Goal: Transaction & Acquisition: Purchase product/service

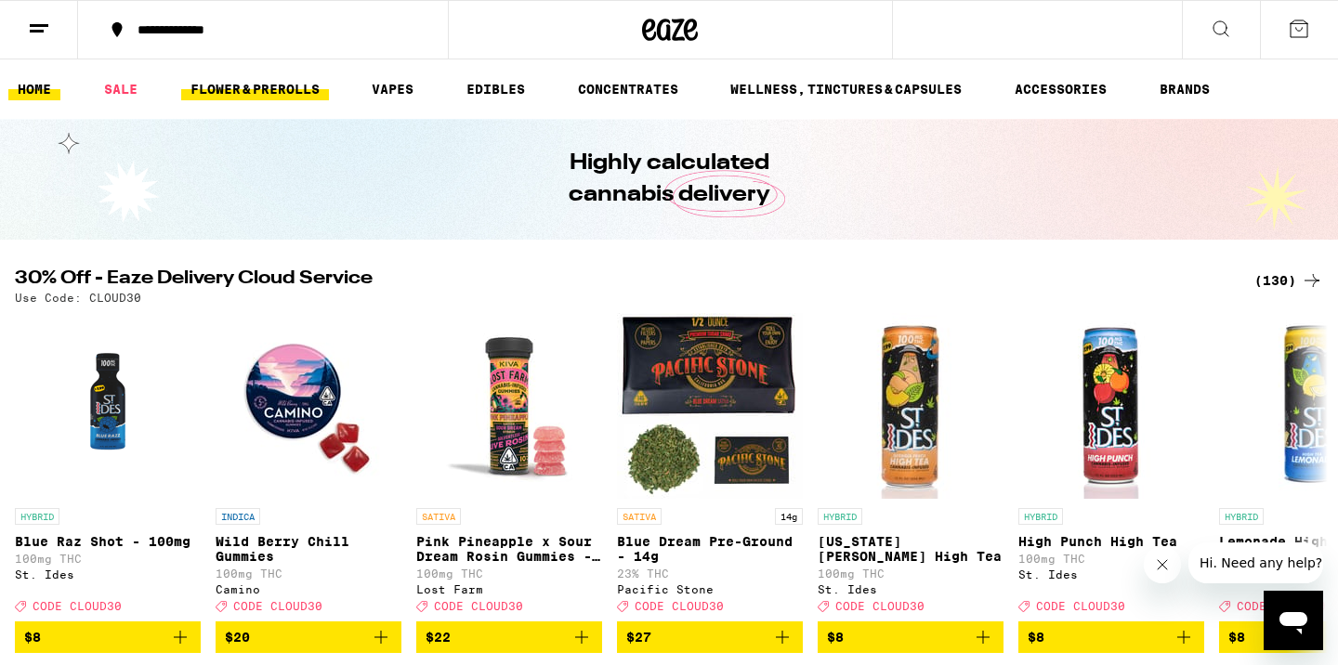
click at [243, 88] on link "FLOWER & PREROLLS" at bounding box center [255, 89] width 148 height 22
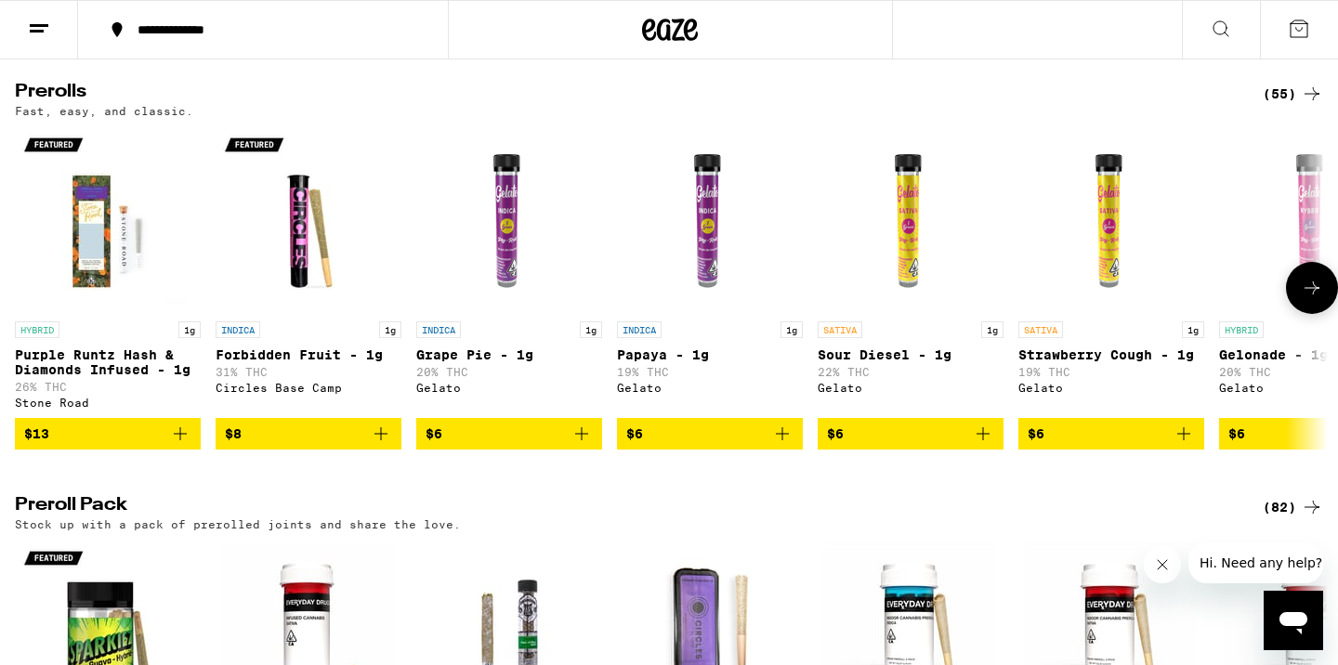
scroll to position [1242, 0]
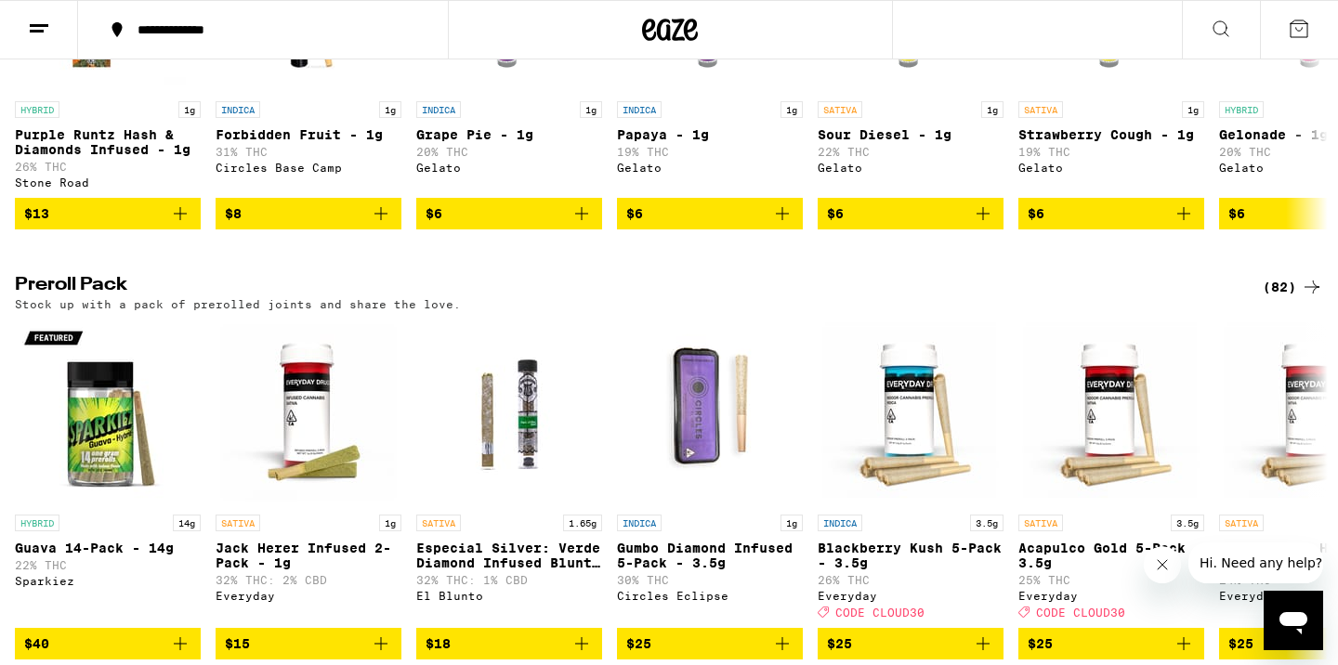
click at [1291, 298] on div "(82)" at bounding box center [1292, 287] width 60 height 22
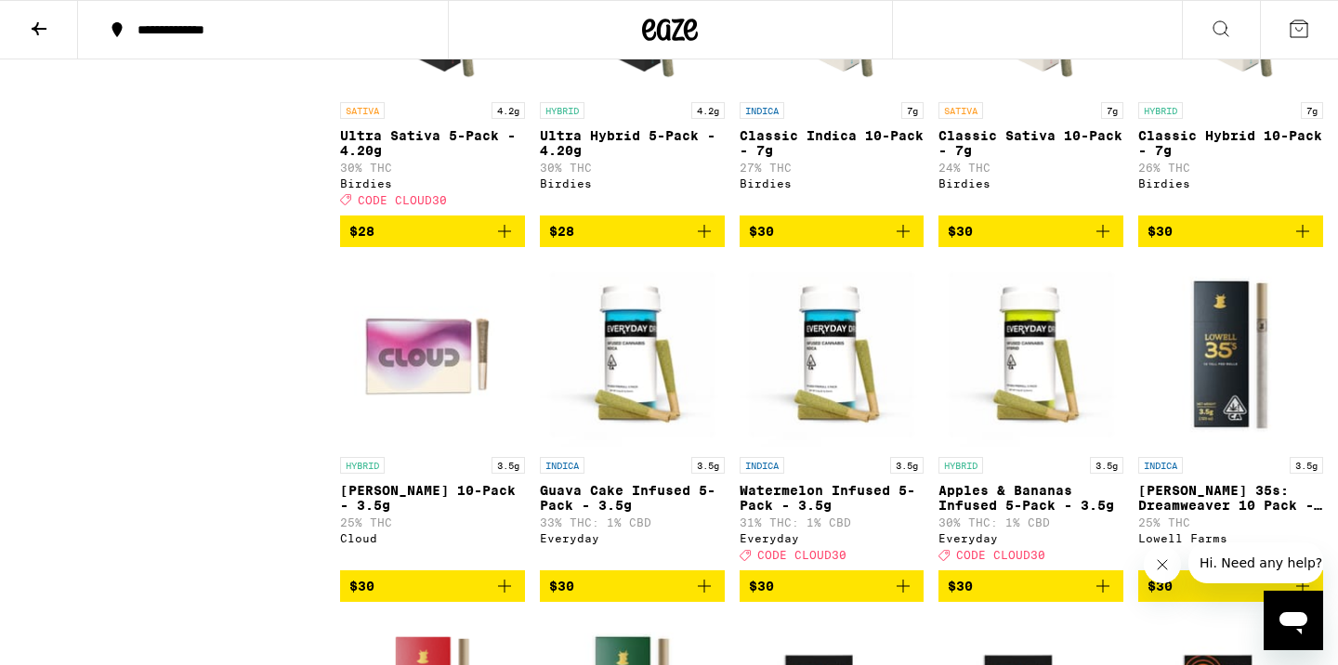
scroll to position [1159, 0]
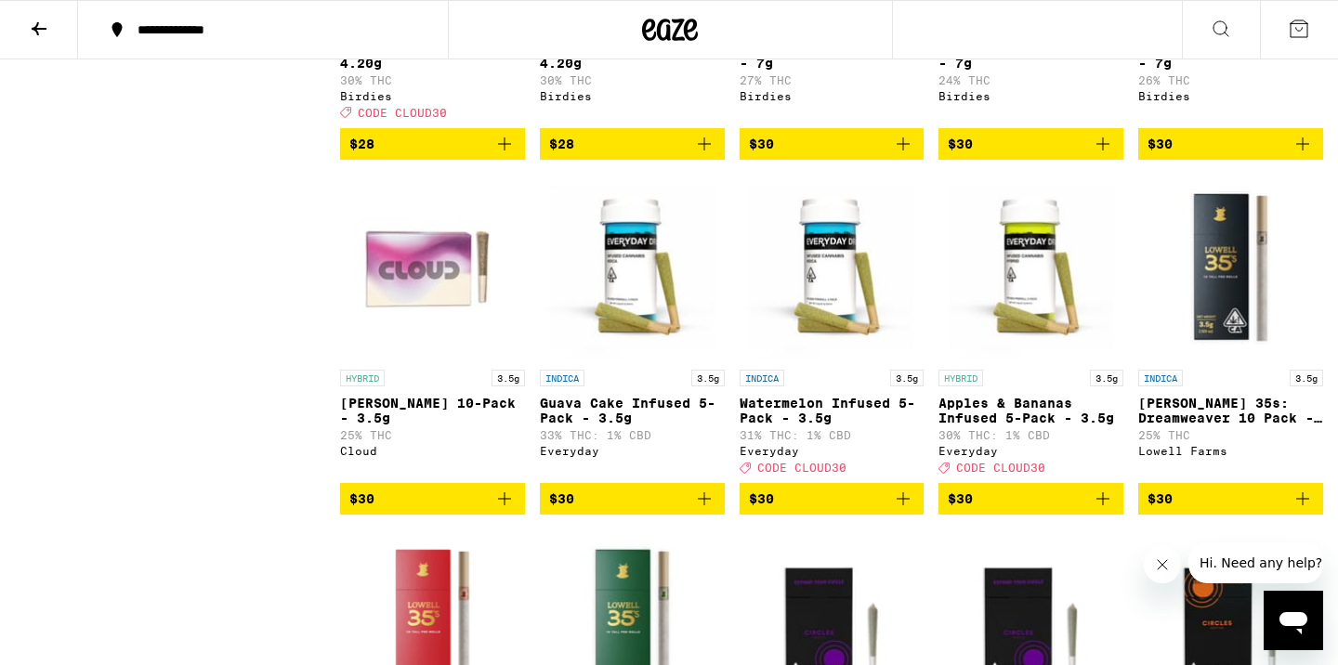
click at [904, 510] on icon "Add to bag" at bounding box center [903, 499] width 22 height 22
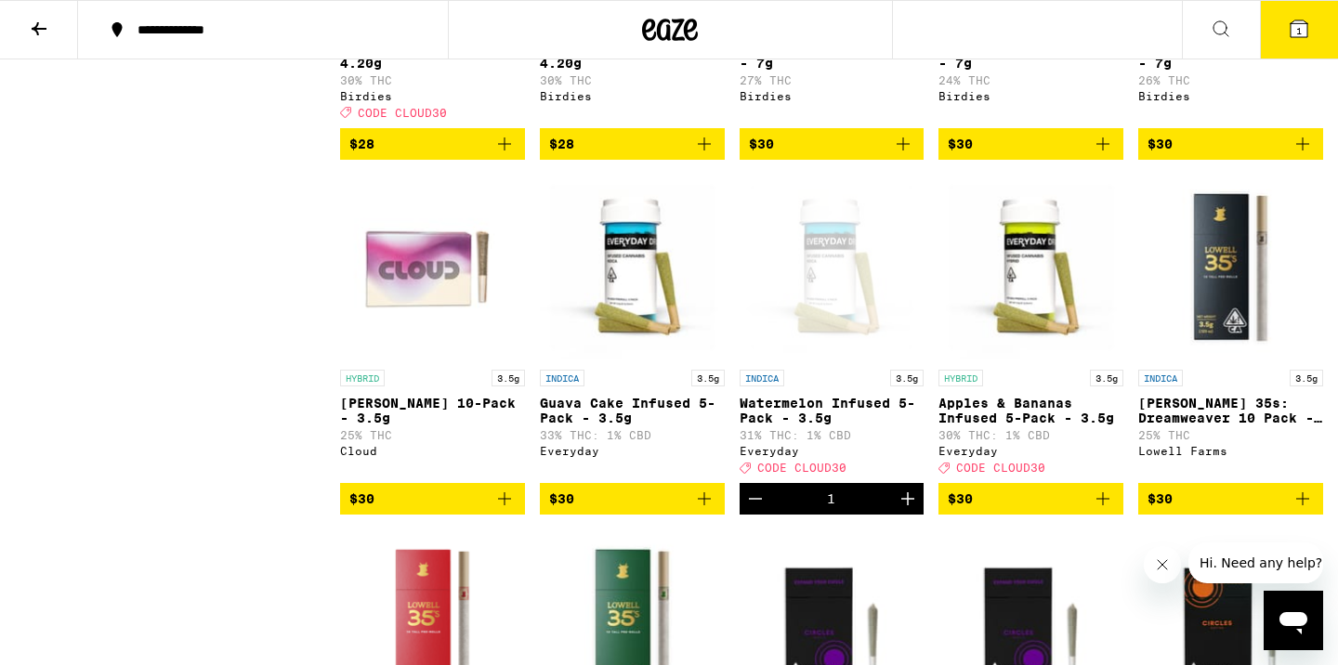
scroll to position [1219, 0]
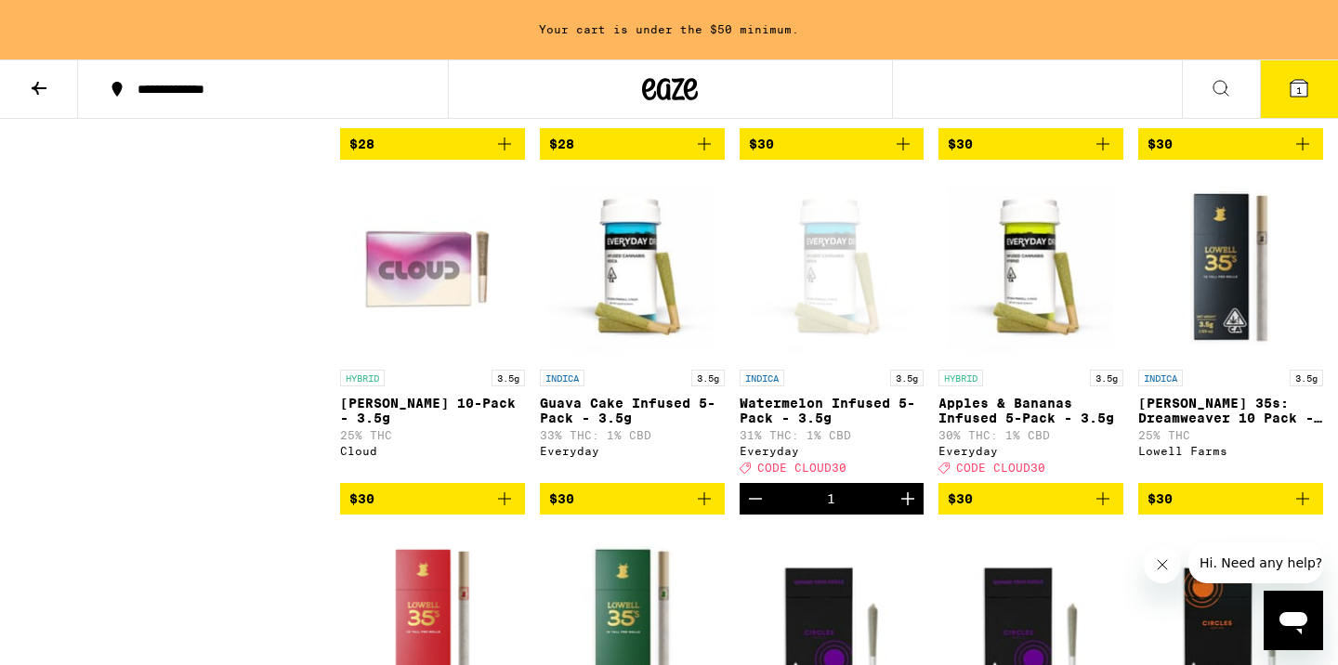
click at [1103, 505] on icon "Add to bag" at bounding box center [1102, 498] width 13 height 13
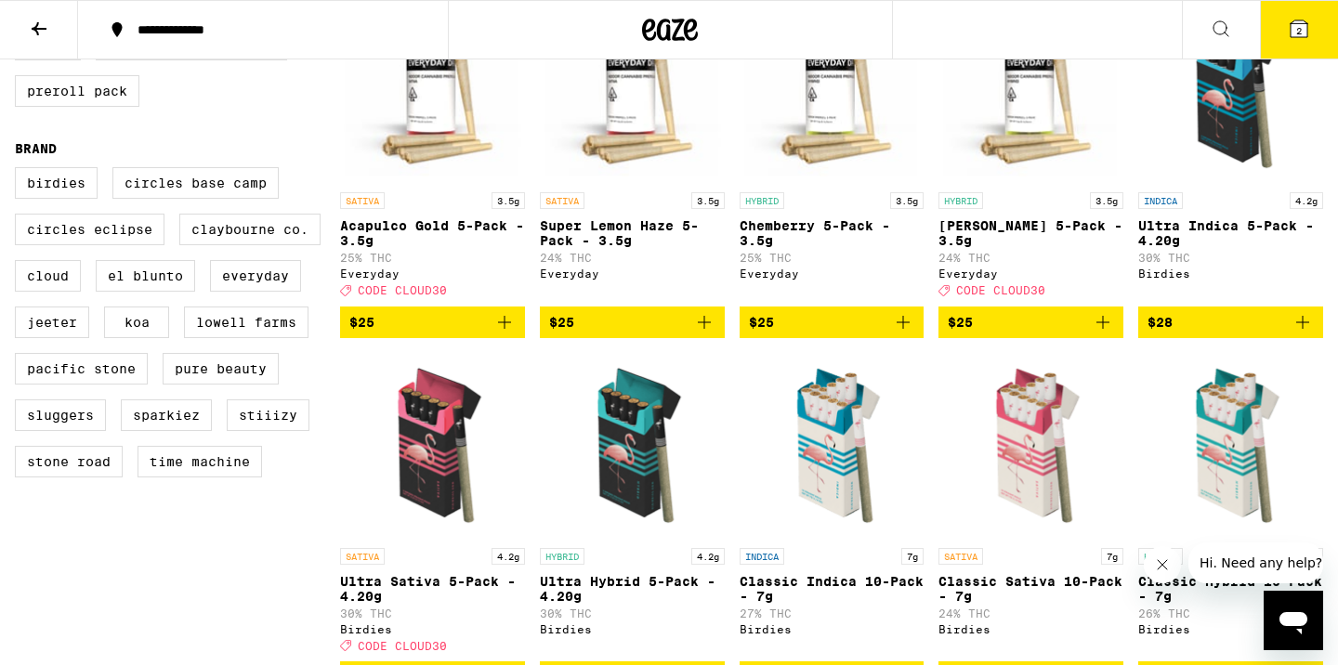
scroll to position [0, 0]
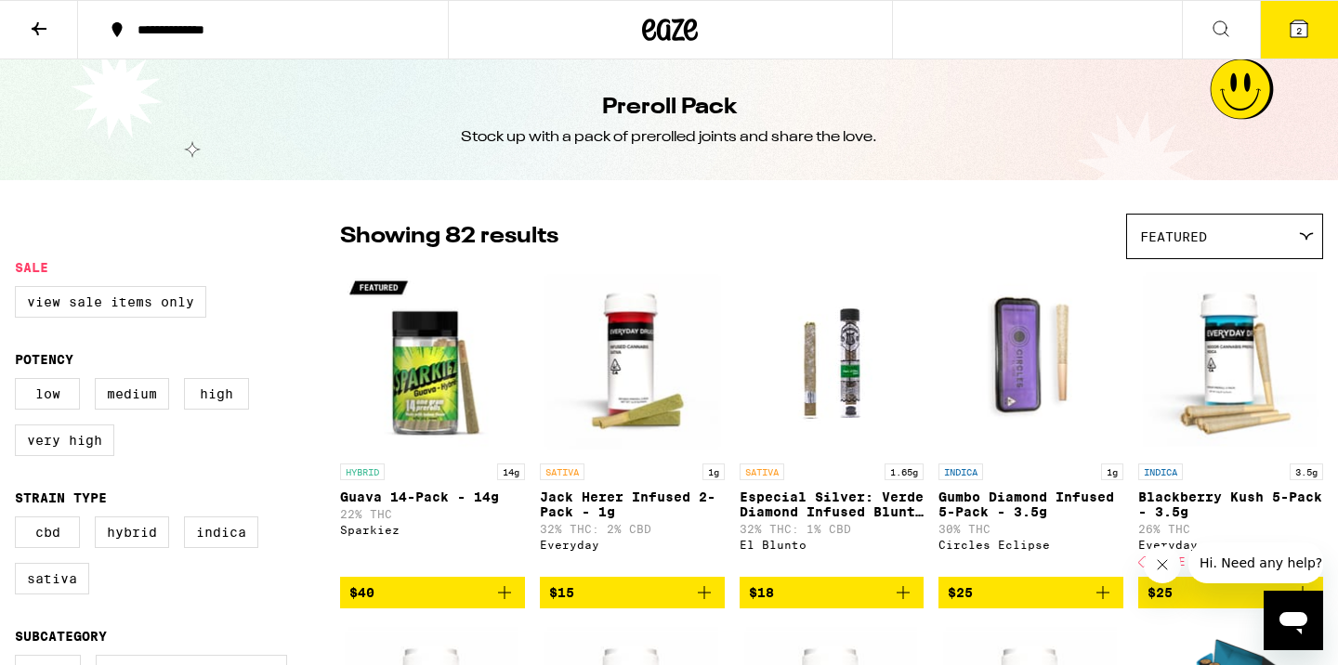
click at [29, 22] on icon at bounding box center [39, 29] width 22 height 22
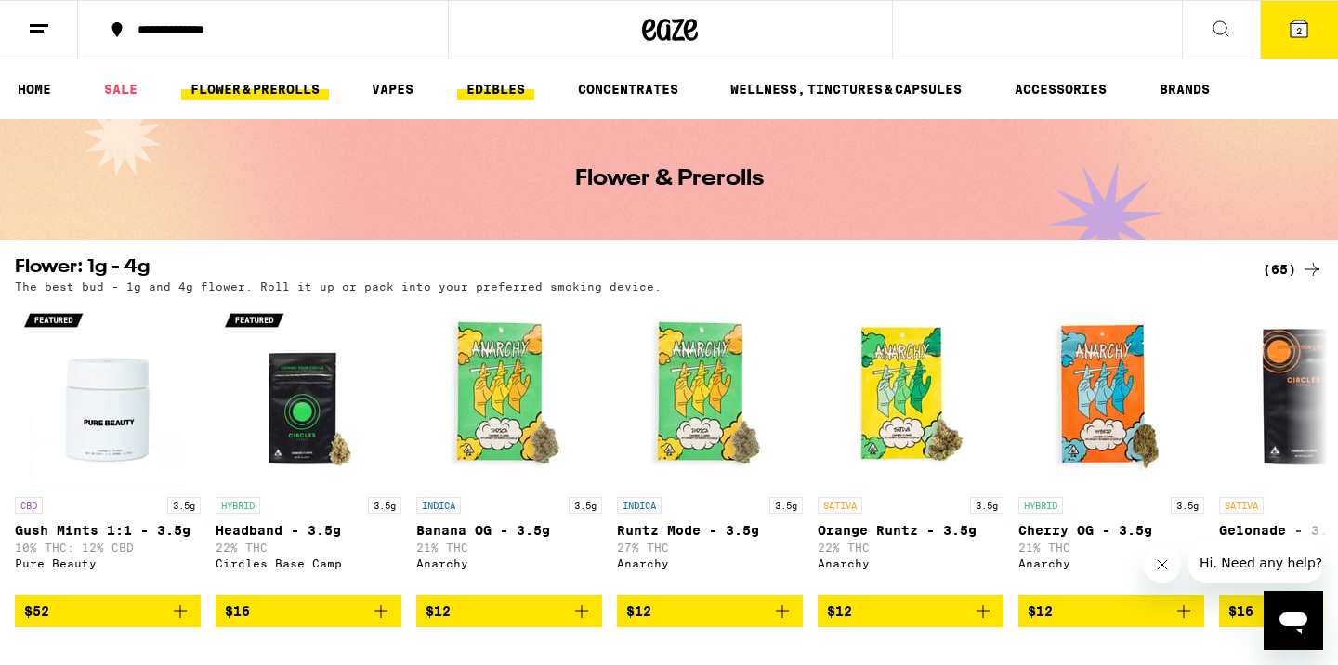
click at [501, 85] on link "EDIBLES" at bounding box center [495, 89] width 77 height 22
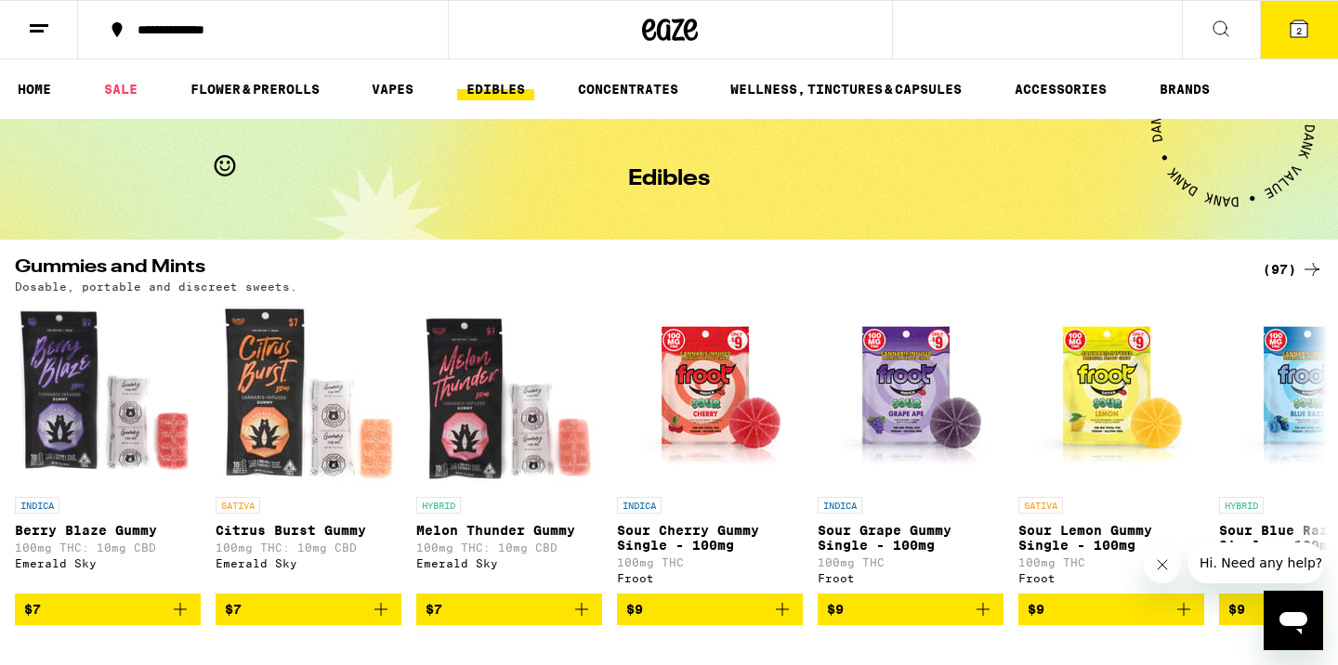
click at [1293, 270] on div "(97)" at bounding box center [1292, 269] width 60 height 22
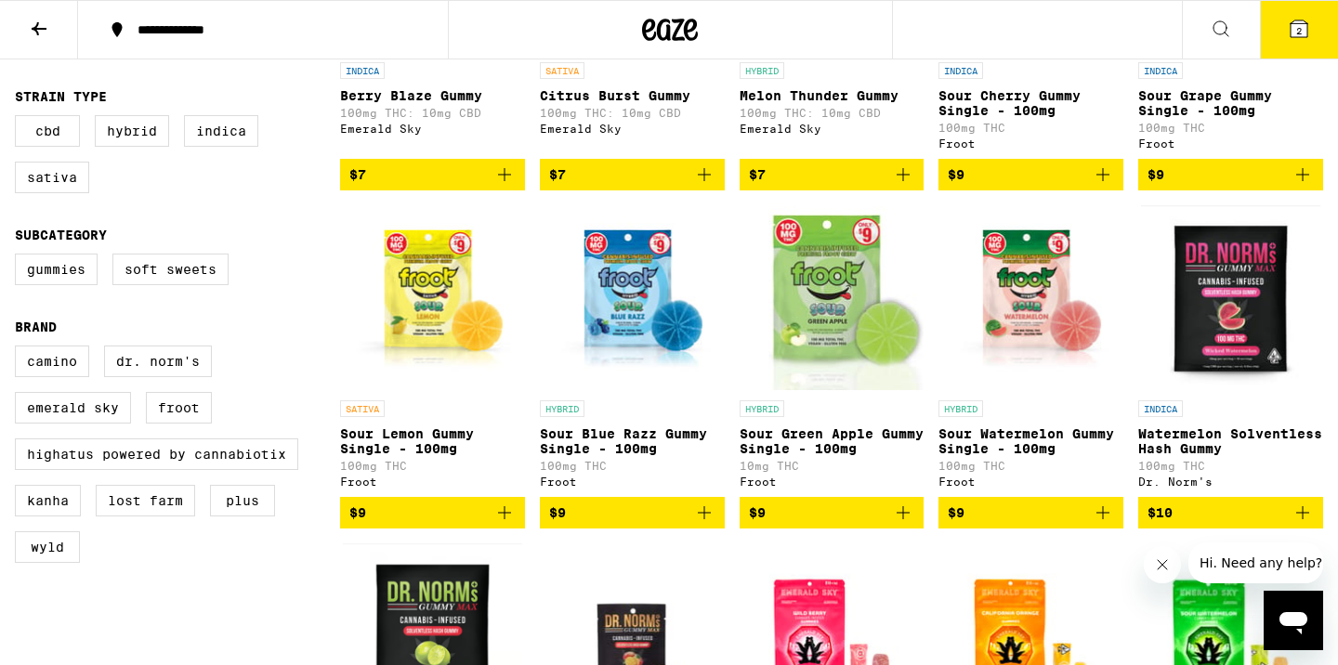
scroll to position [439, 0]
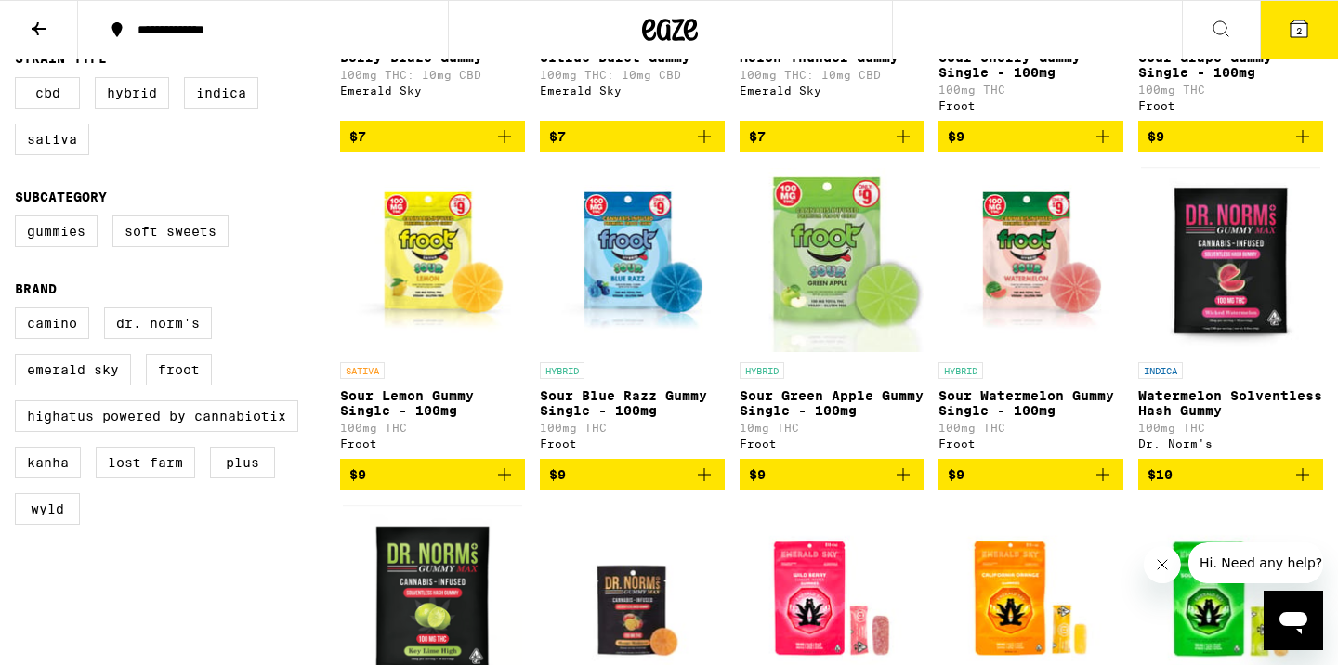
click at [508, 486] on icon "Add to bag" at bounding box center [504, 475] width 22 height 22
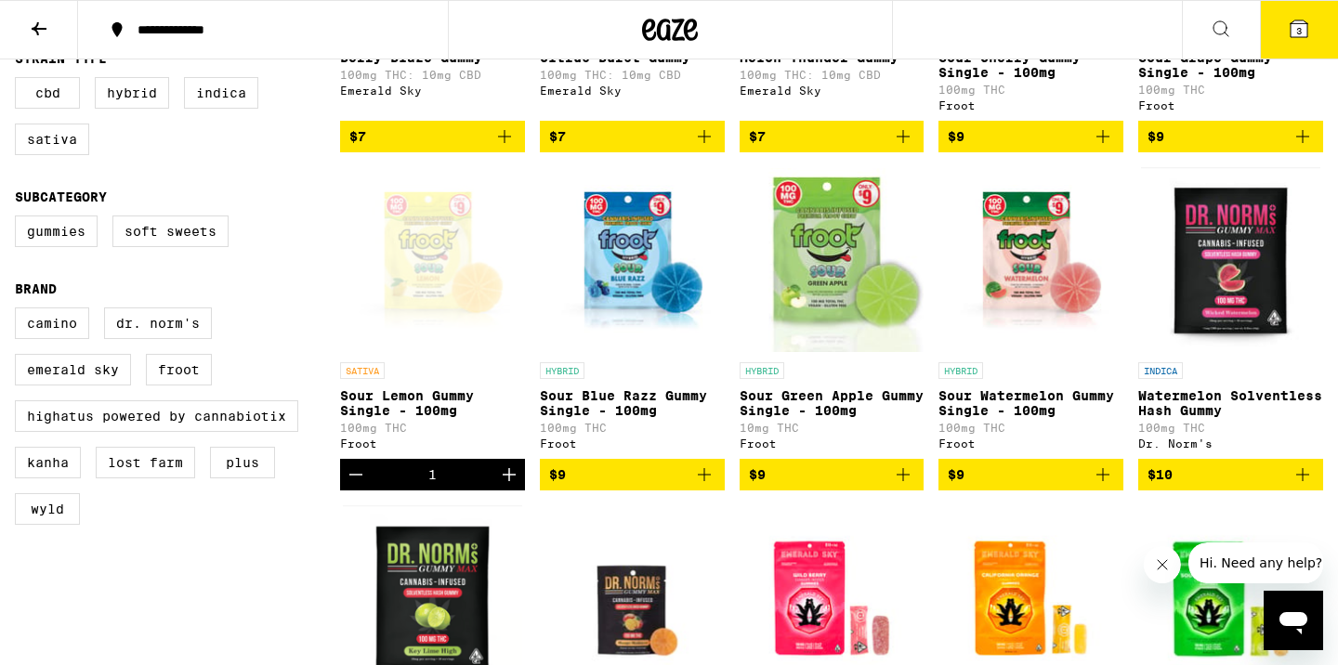
click at [1110, 486] on icon "Add to bag" at bounding box center [1103, 475] width 22 height 22
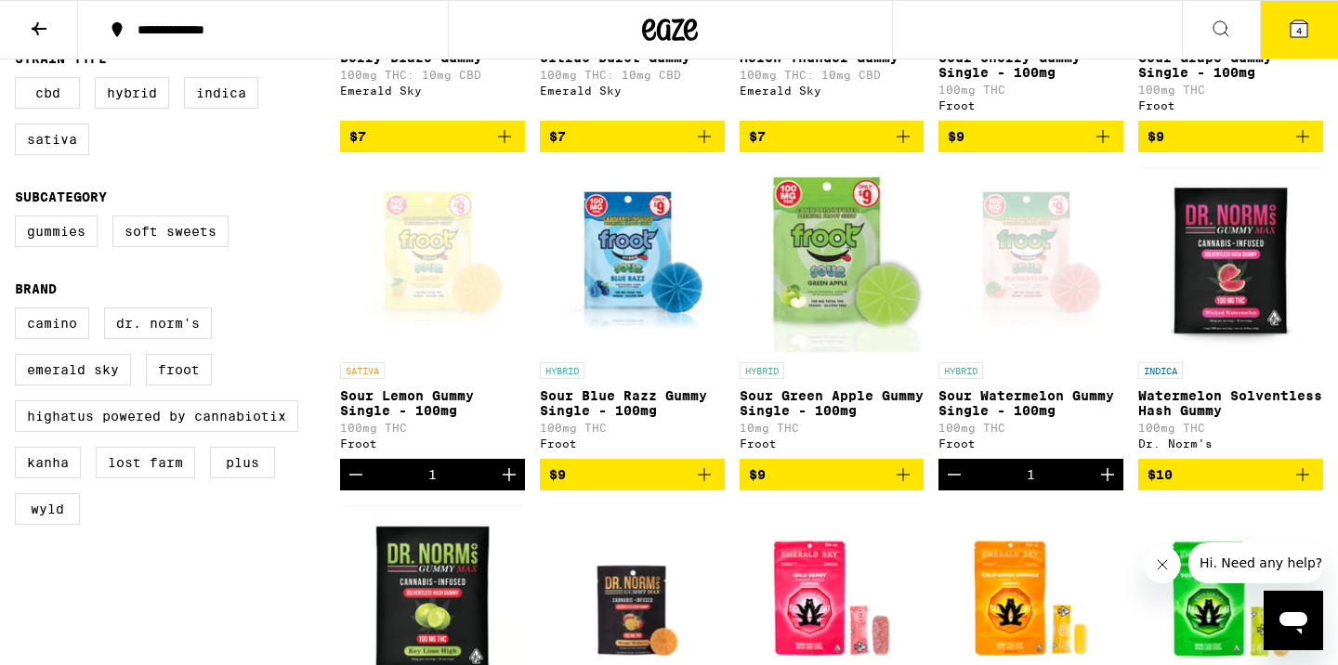
click at [702, 481] on icon "Add to bag" at bounding box center [704, 474] width 13 height 13
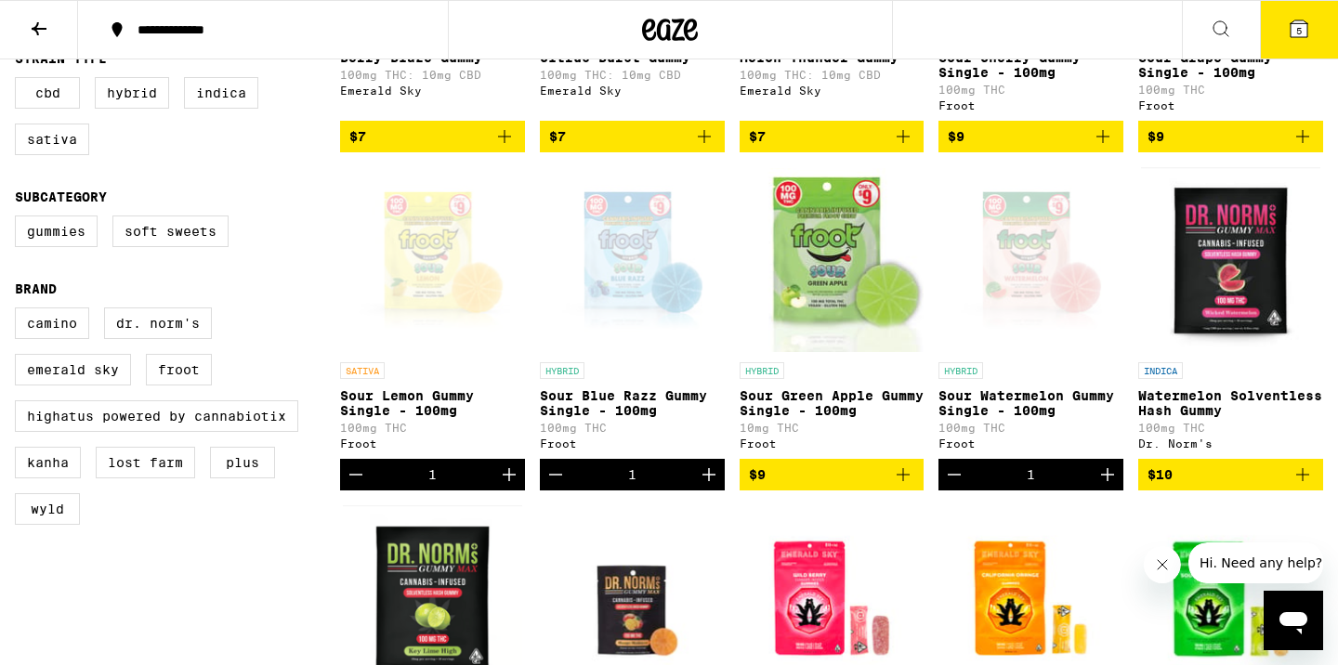
click at [702, 481] on icon "Increment" at bounding box center [708, 474] width 13 height 13
click at [566, 486] on icon "Decrement" at bounding box center [555, 475] width 22 height 22
click at [1296, 30] on span "5" at bounding box center [1299, 30] width 6 height 11
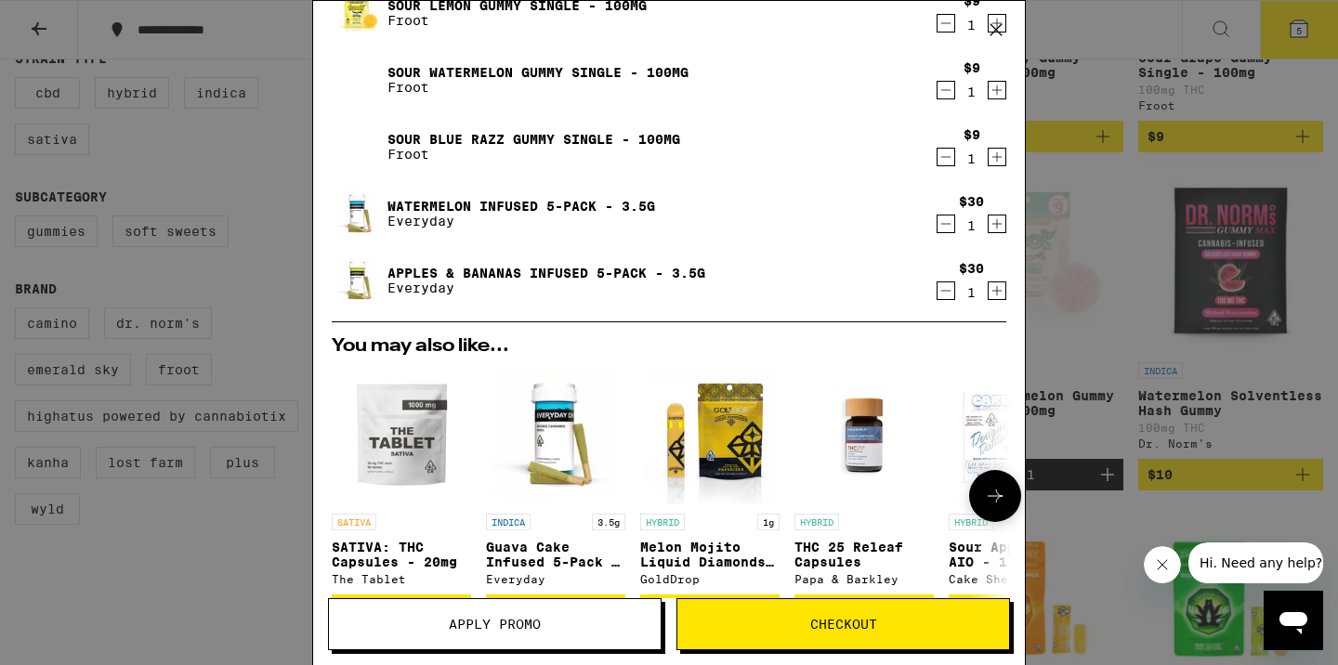
scroll to position [187, 0]
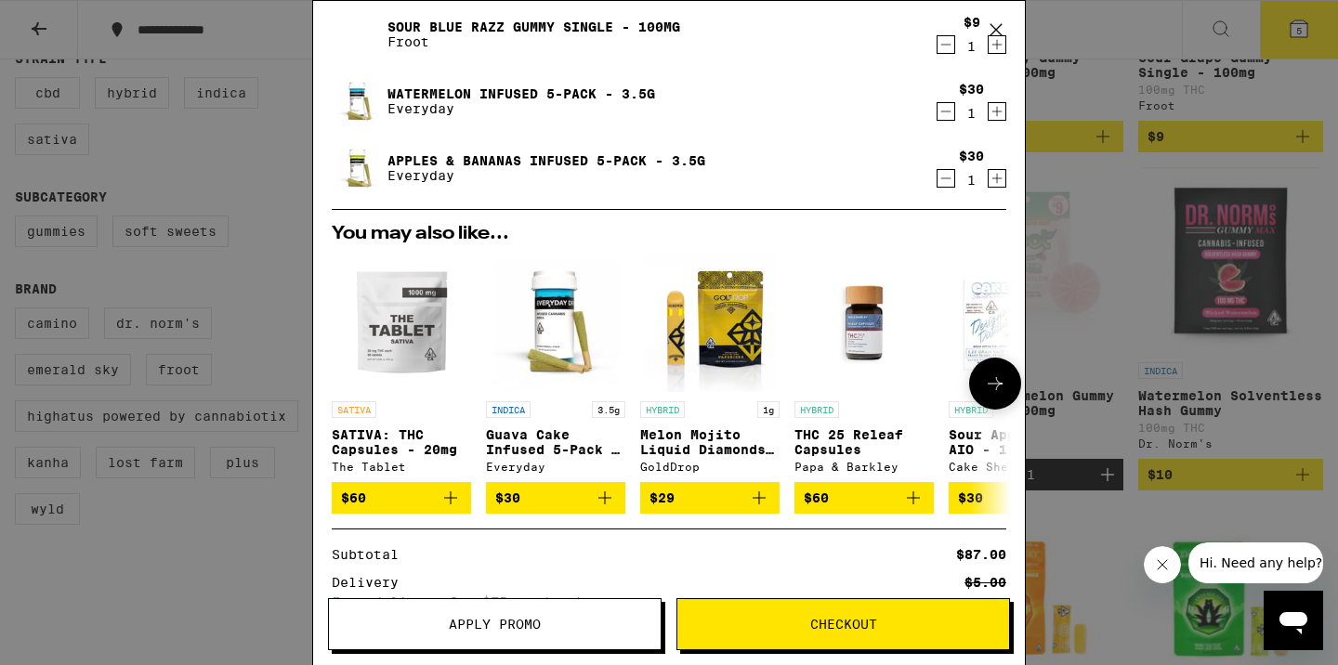
click at [987, 378] on icon at bounding box center [995, 384] width 22 height 22
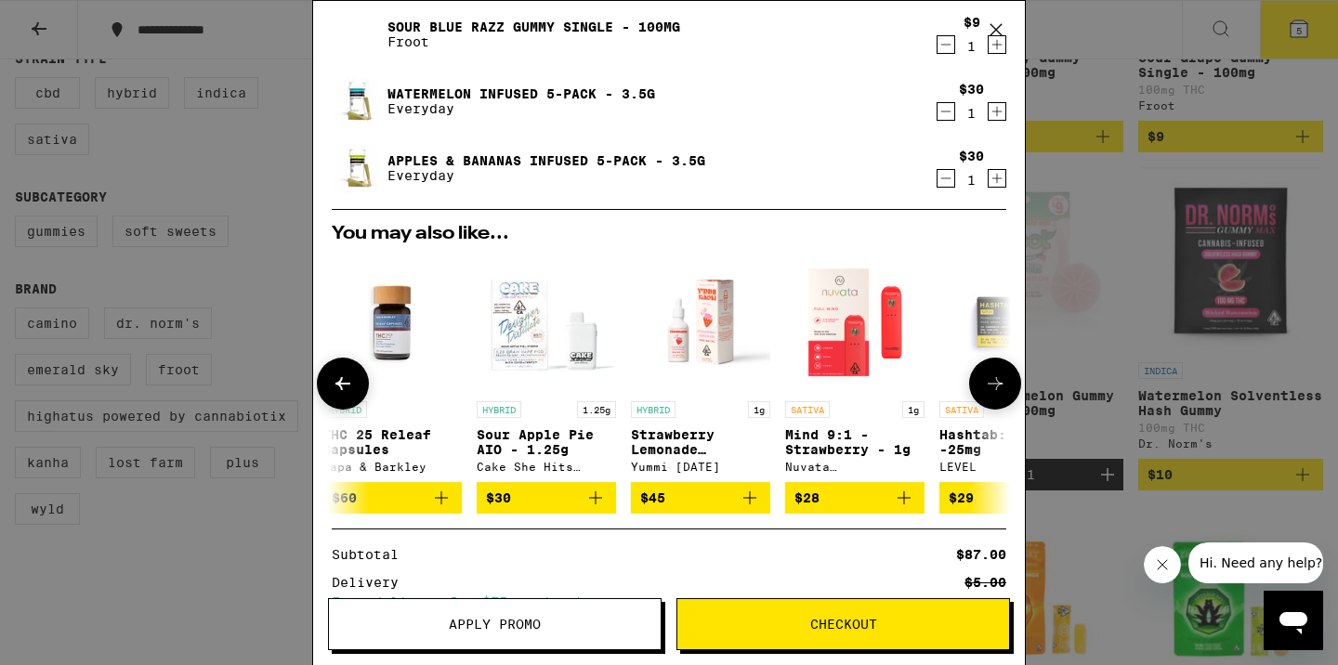
click at [987, 378] on icon at bounding box center [995, 384] width 22 height 22
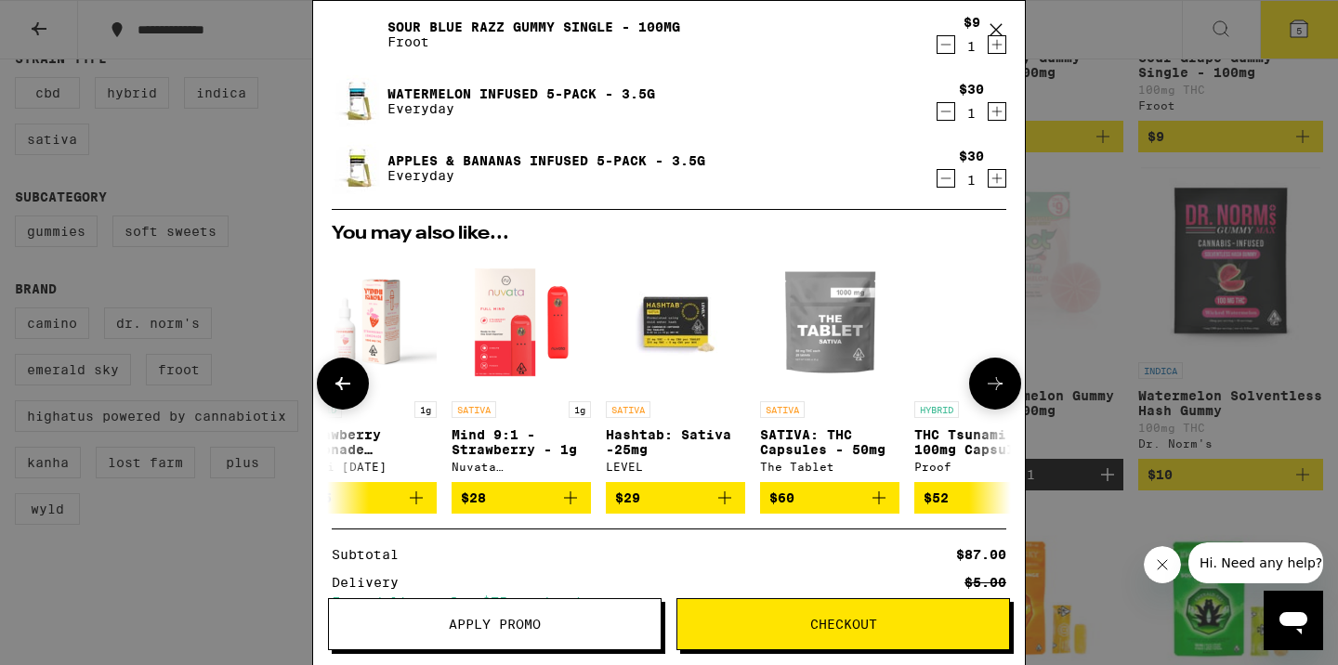
scroll to position [0, 868]
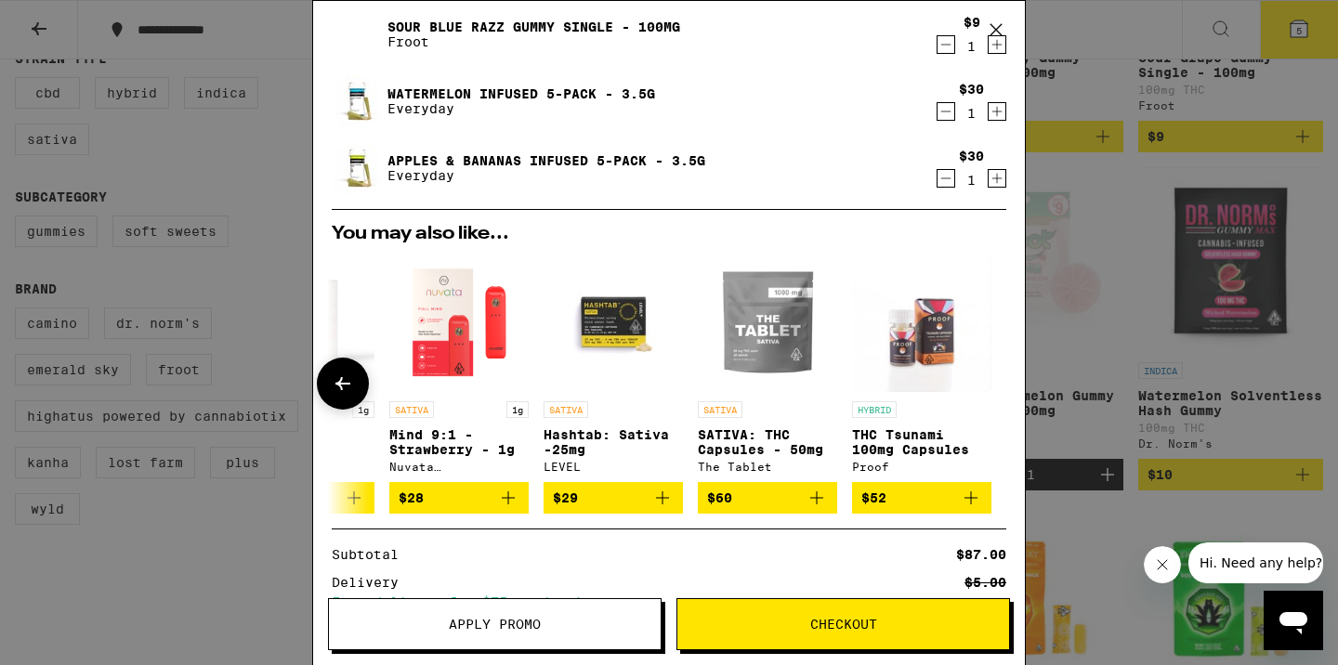
click at [987, 378] on div at bounding box center [995, 384] width 52 height 52
click at [1117, 370] on div "Your Cart Sour Lemon Gummy Single - 100mg Froot $9 1 Sour Watermelon Gummy Sing…" at bounding box center [669, 332] width 1338 height 665
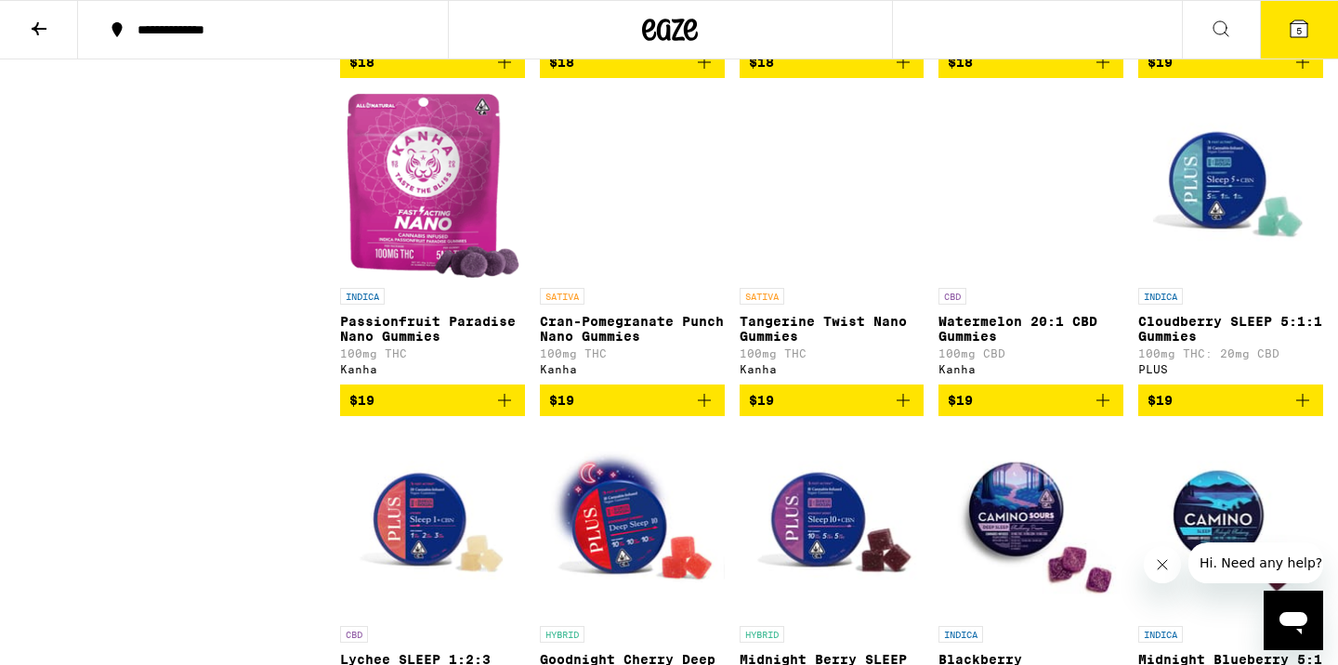
scroll to position [3501, 0]
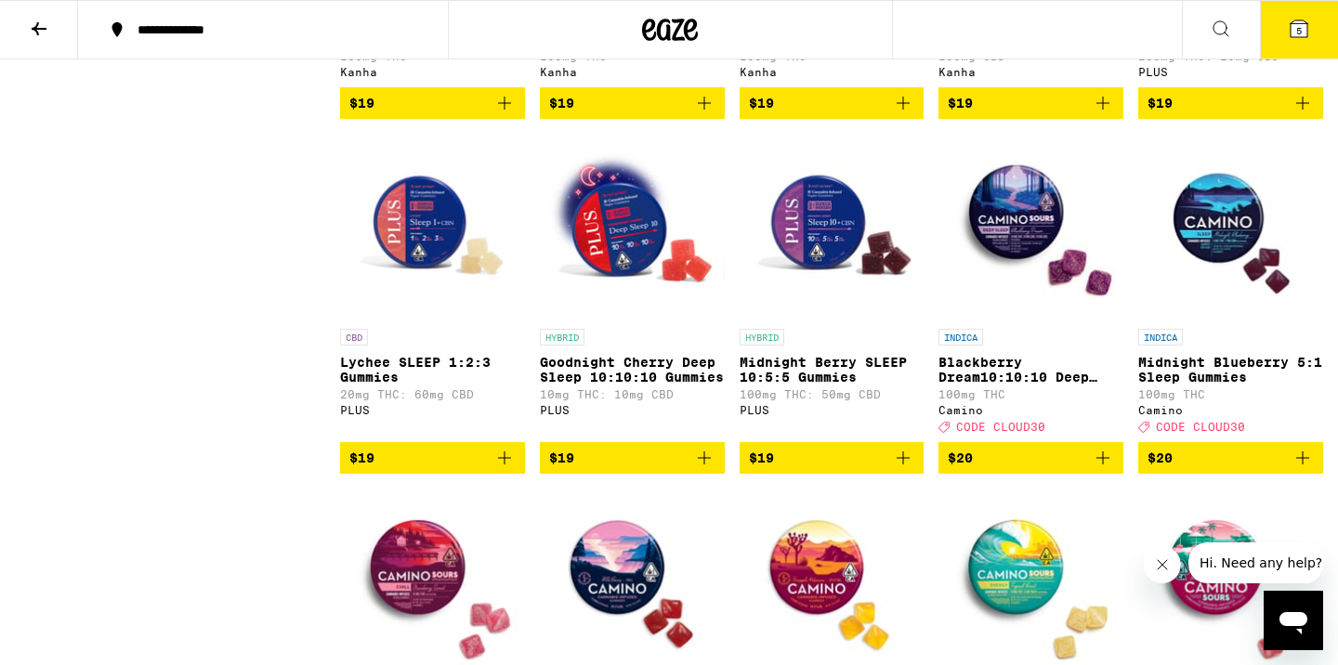
click at [1290, 7] on button "5" at bounding box center [1299, 30] width 78 height 58
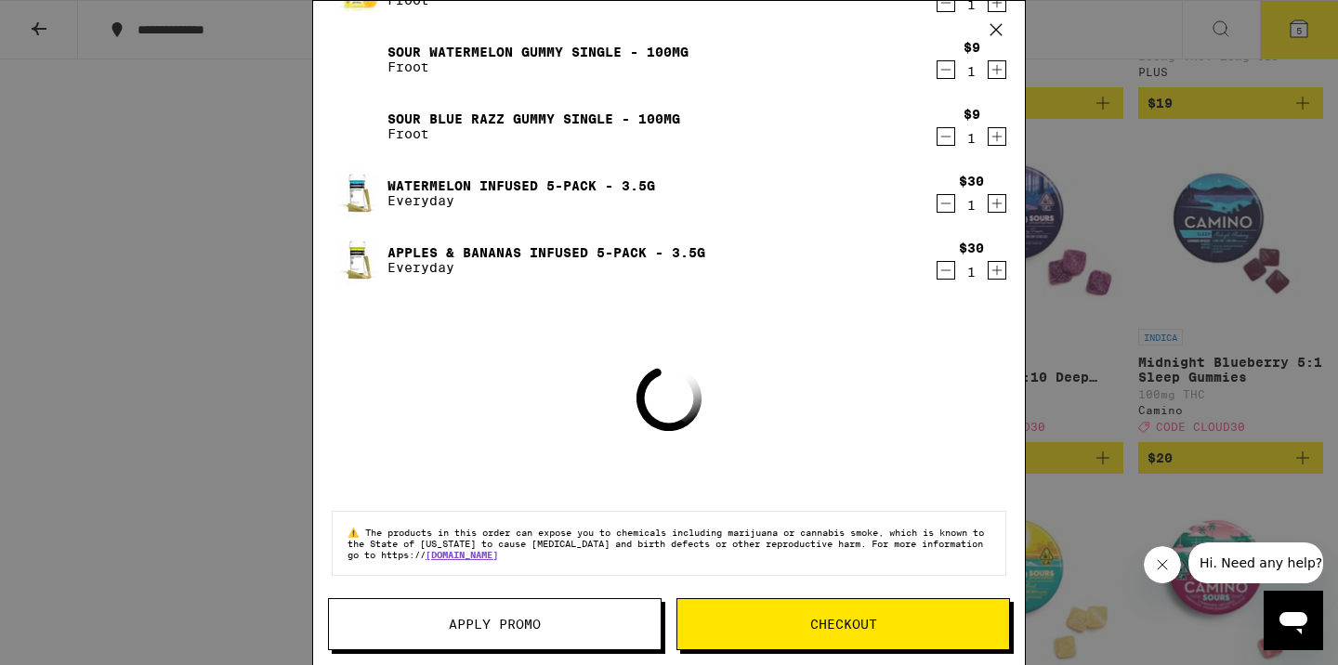
click at [522, 645] on button "Apply Promo" at bounding box center [495, 624] width 334 height 52
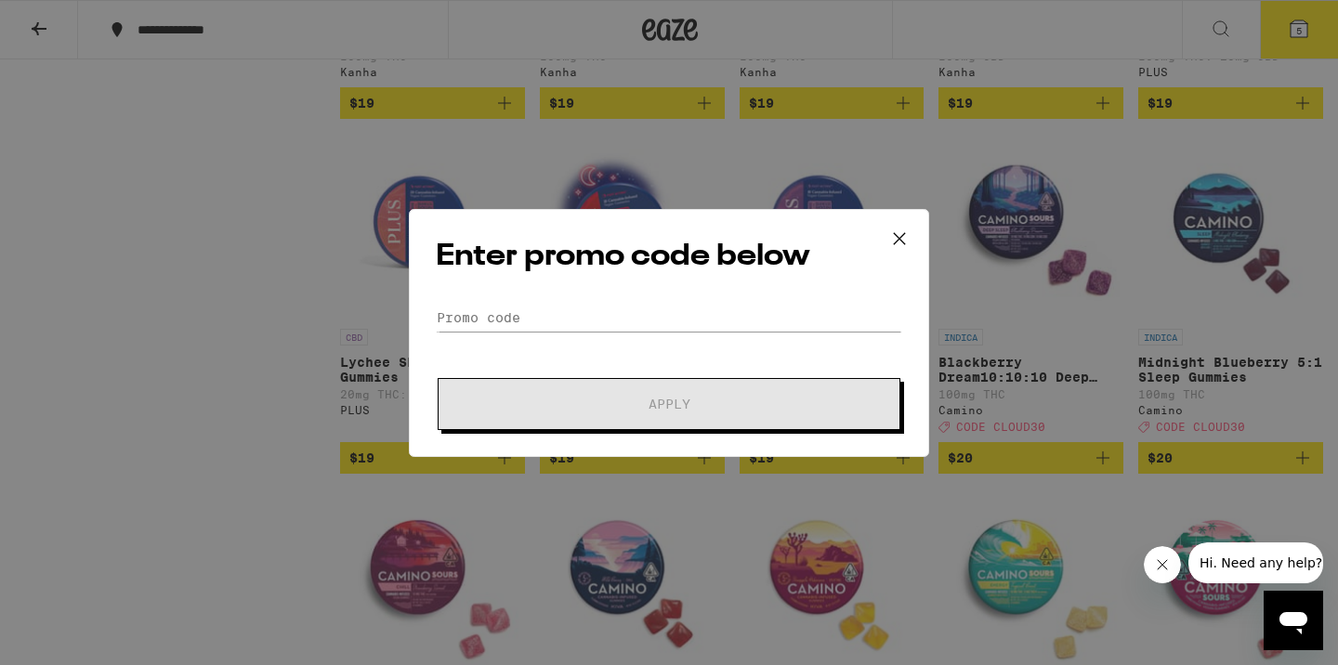
scroll to position [98, 0]
click at [672, 265] on h2 "Enter promo code below" at bounding box center [669, 257] width 466 height 42
click at [640, 320] on input "Promo Code" at bounding box center [669, 318] width 466 height 28
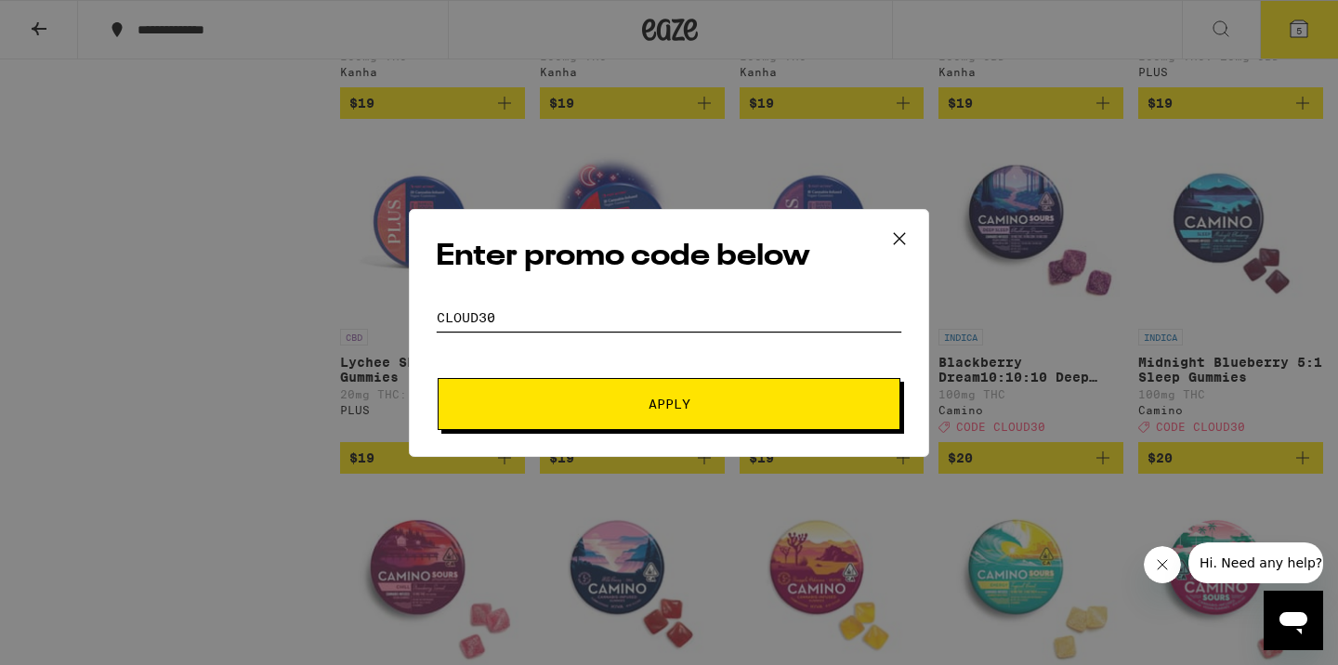
type input "cloud30"
click at [684, 436] on div "Enter promo code below Promo Code cloud30 Apply" at bounding box center [669, 333] width 520 height 248
click at [681, 409] on span "Apply" at bounding box center [669, 404] width 42 height 13
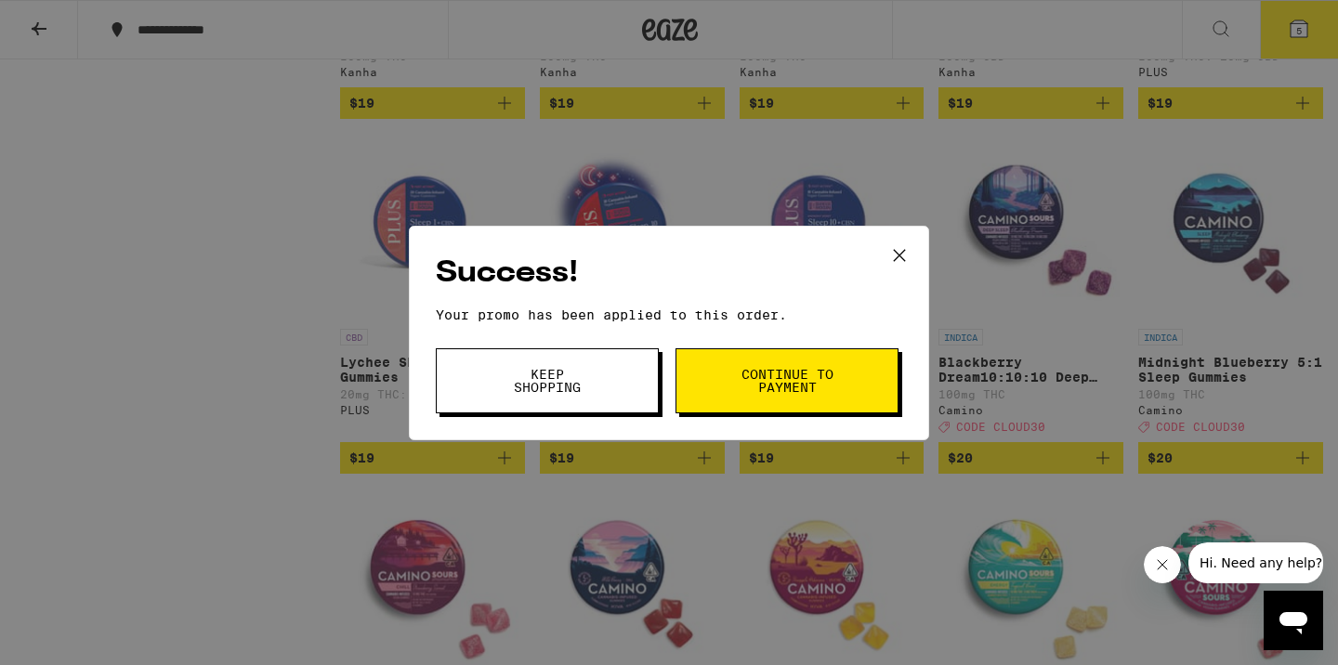
click at [826, 368] on span "Continue to payment" at bounding box center [786, 381] width 95 height 26
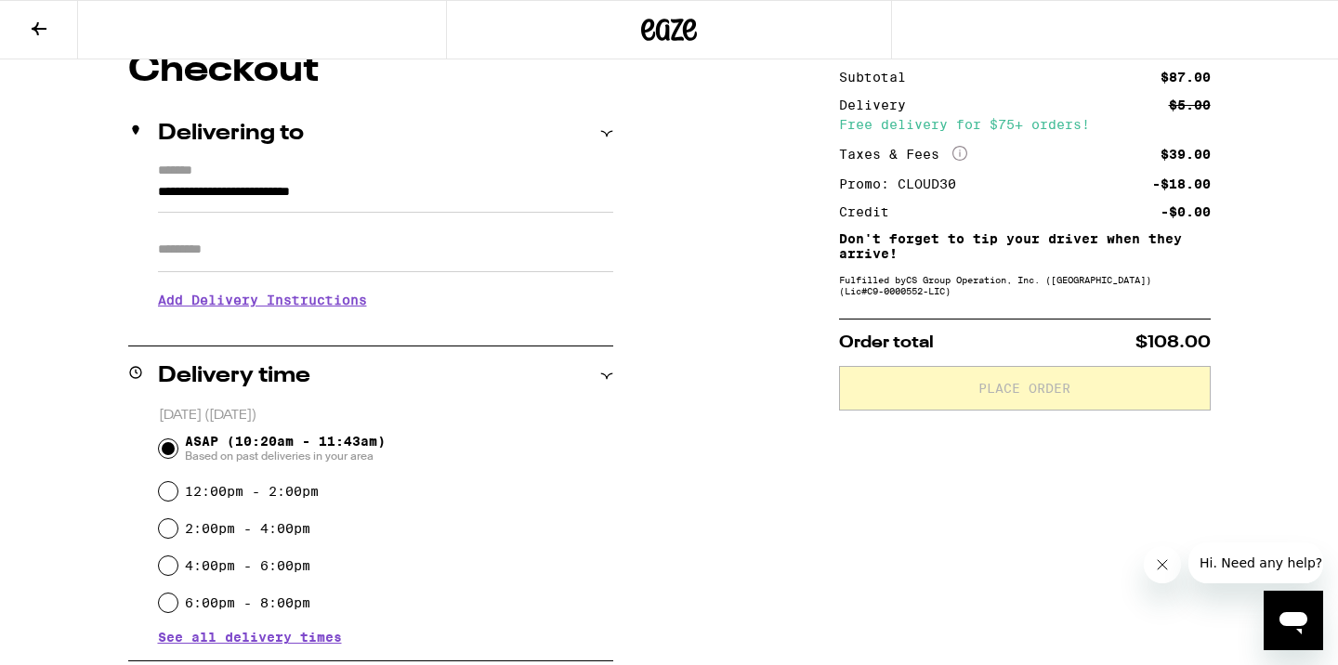
scroll to position [171, 0]
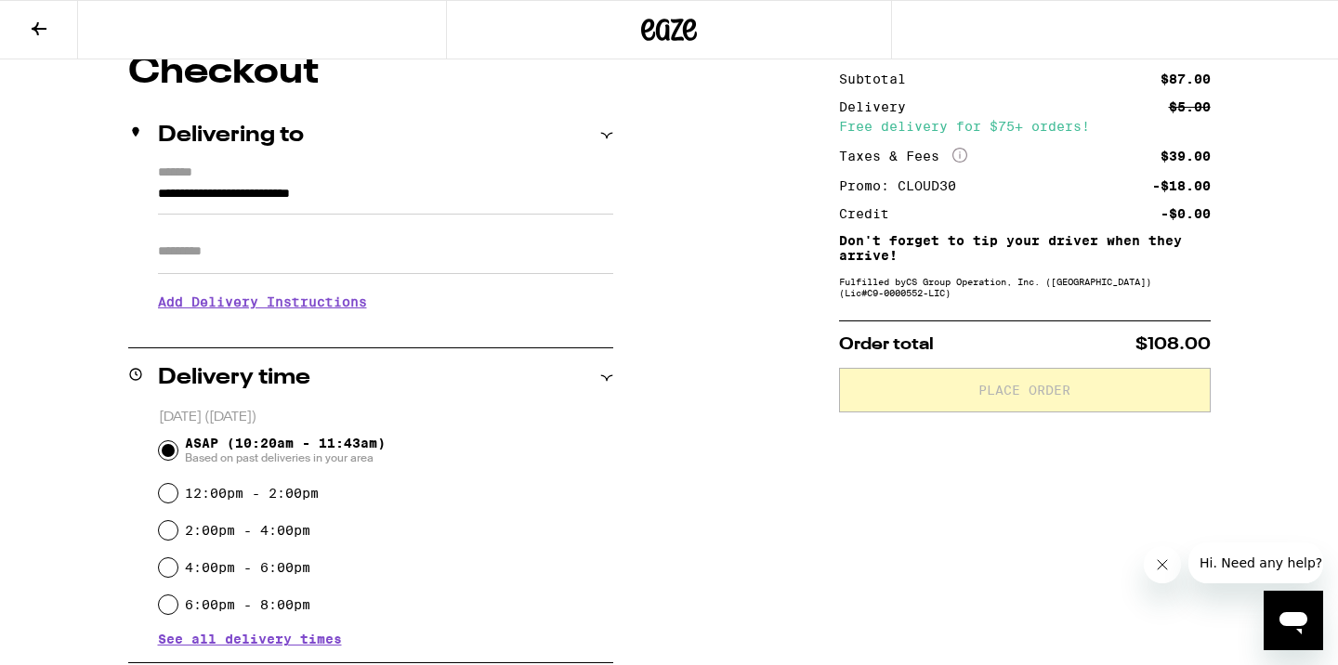
click at [252, 248] on input "Apt/Suite" at bounding box center [385, 251] width 455 height 45
type input "*****"
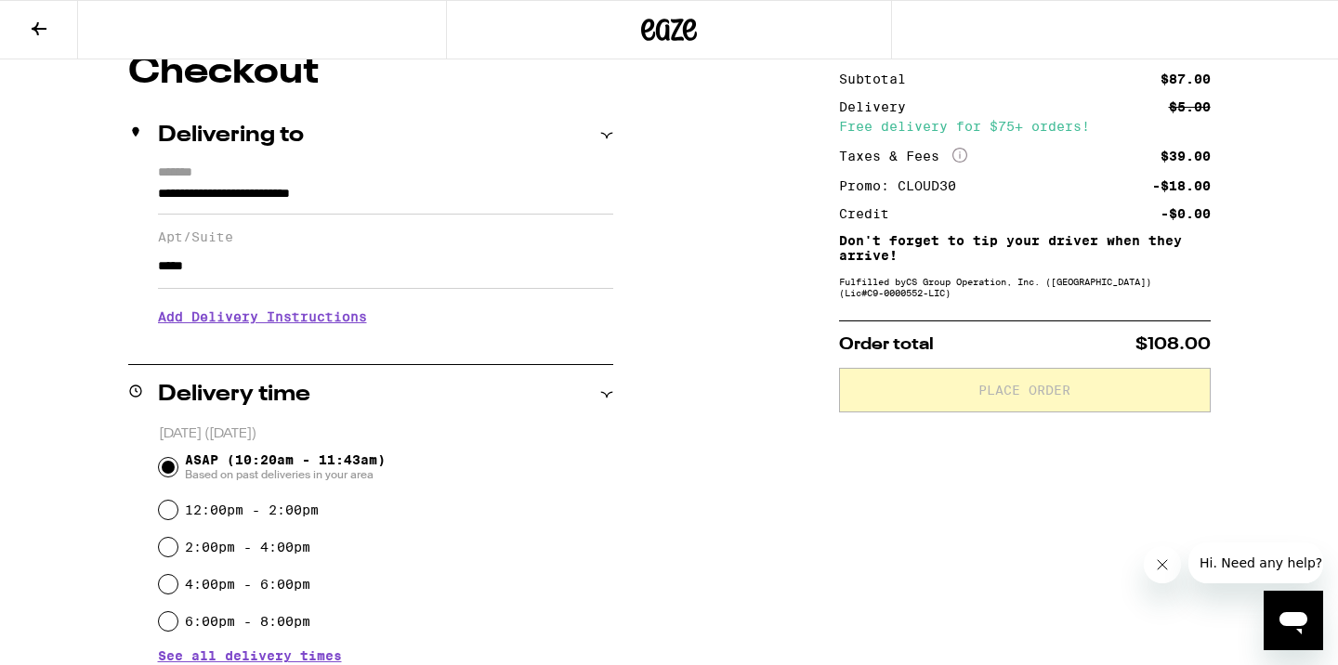
click at [272, 328] on h3 "Add Delivery Instructions" at bounding box center [385, 316] width 455 height 43
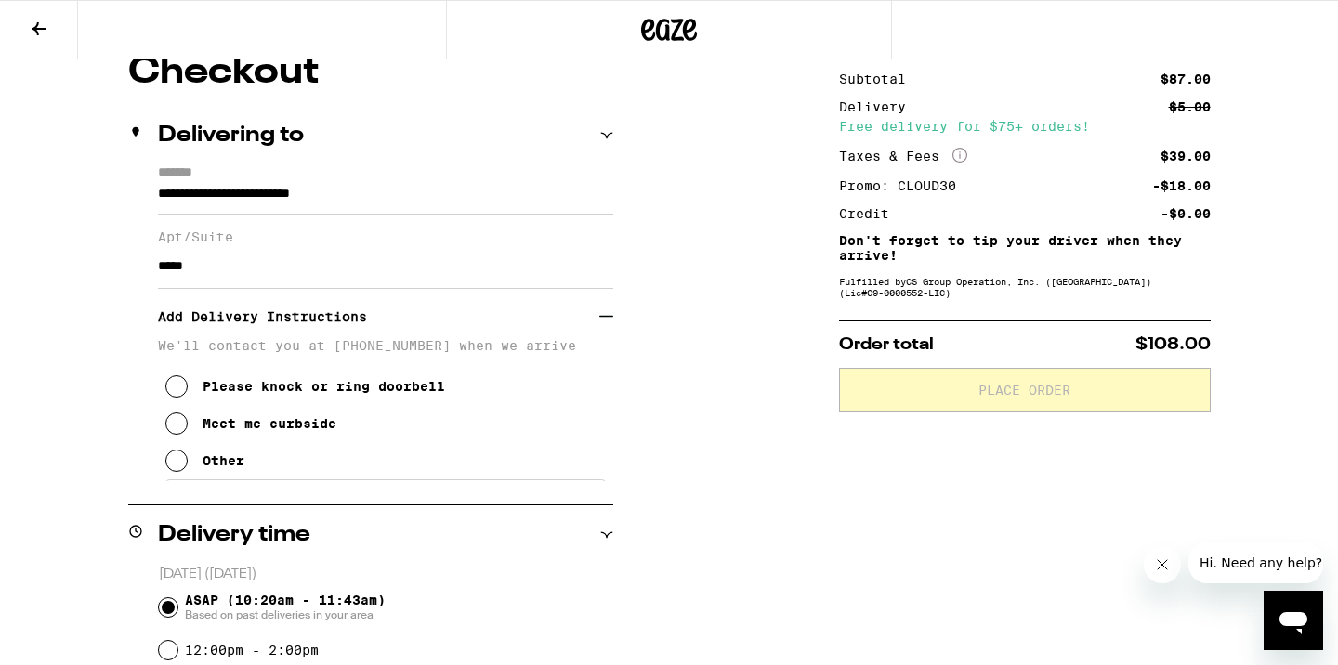
click at [284, 393] on div "Please knock or ring doorbell" at bounding box center [324, 386] width 242 height 15
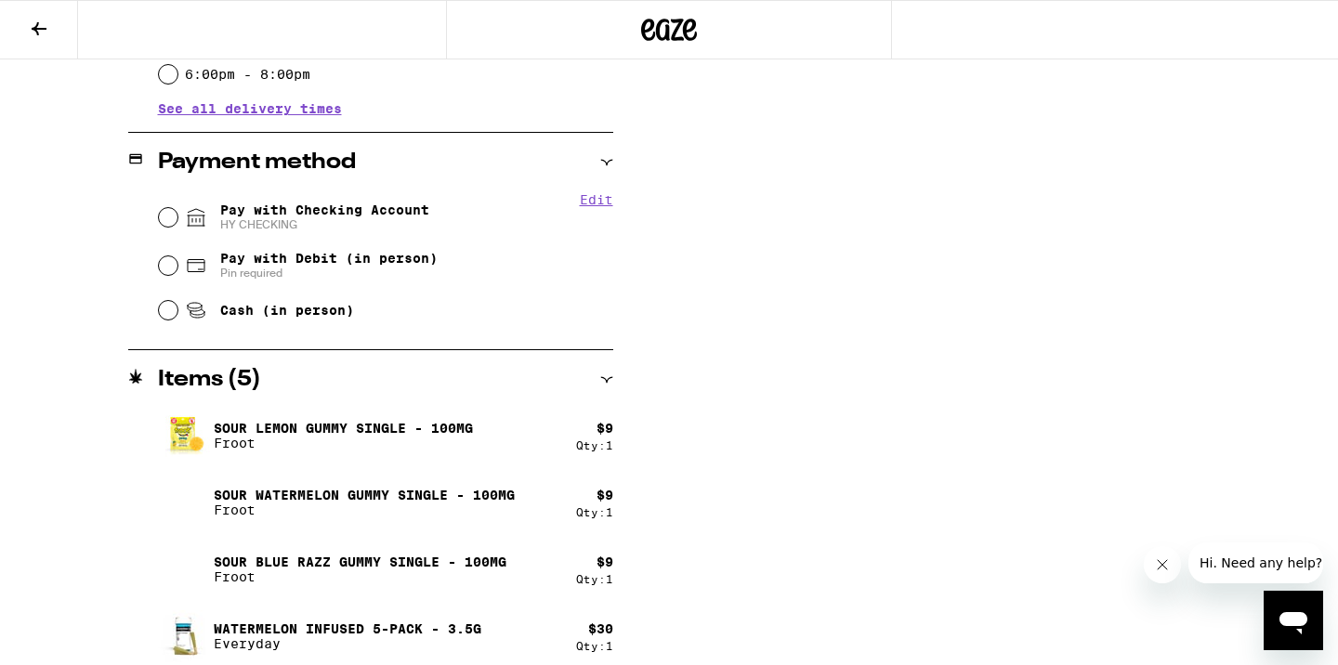
scroll to position [938, 0]
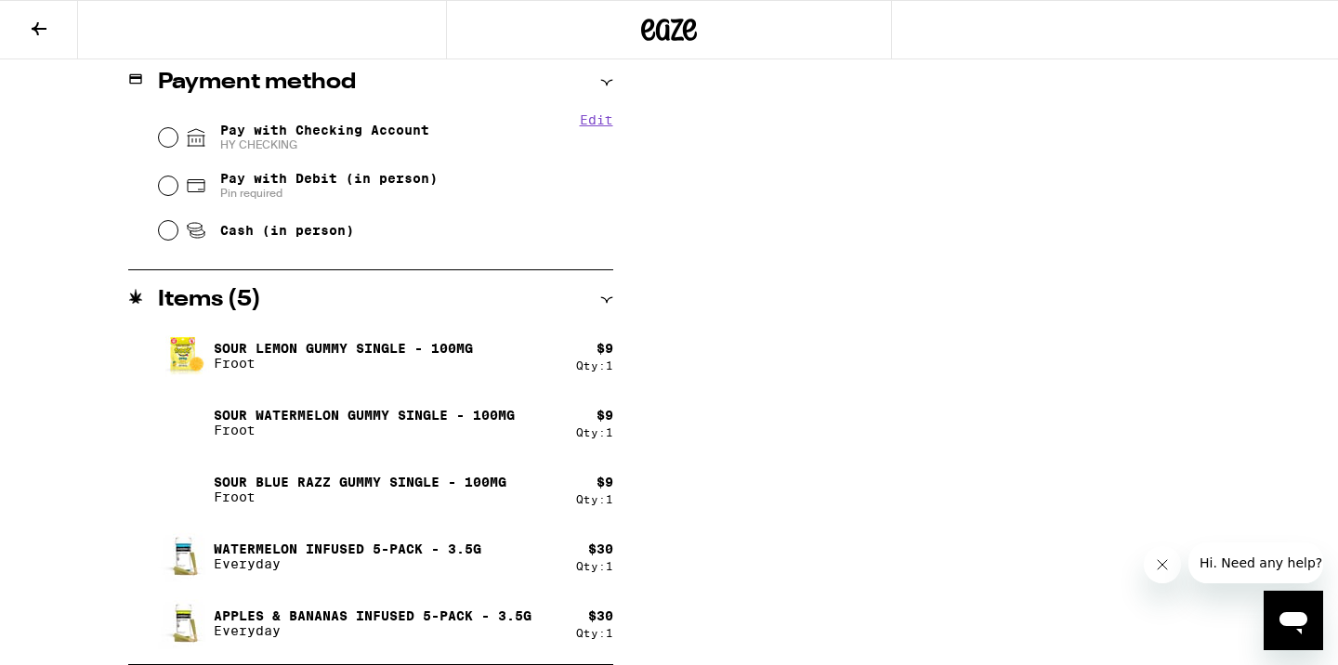
click at [307, 164] on div "Pay with Debit (in person) Pin required" at bounding box center [386, 186] width 454 height 48
click at [291, 143] on span "HY CHECKING" at bounding box center [324, 144] width 209 height 15
click at [177, 143] on input "Pay with Checking Account HY CHECKING" at bounding box center [168, 137] width 19 height 19
radio input "true"
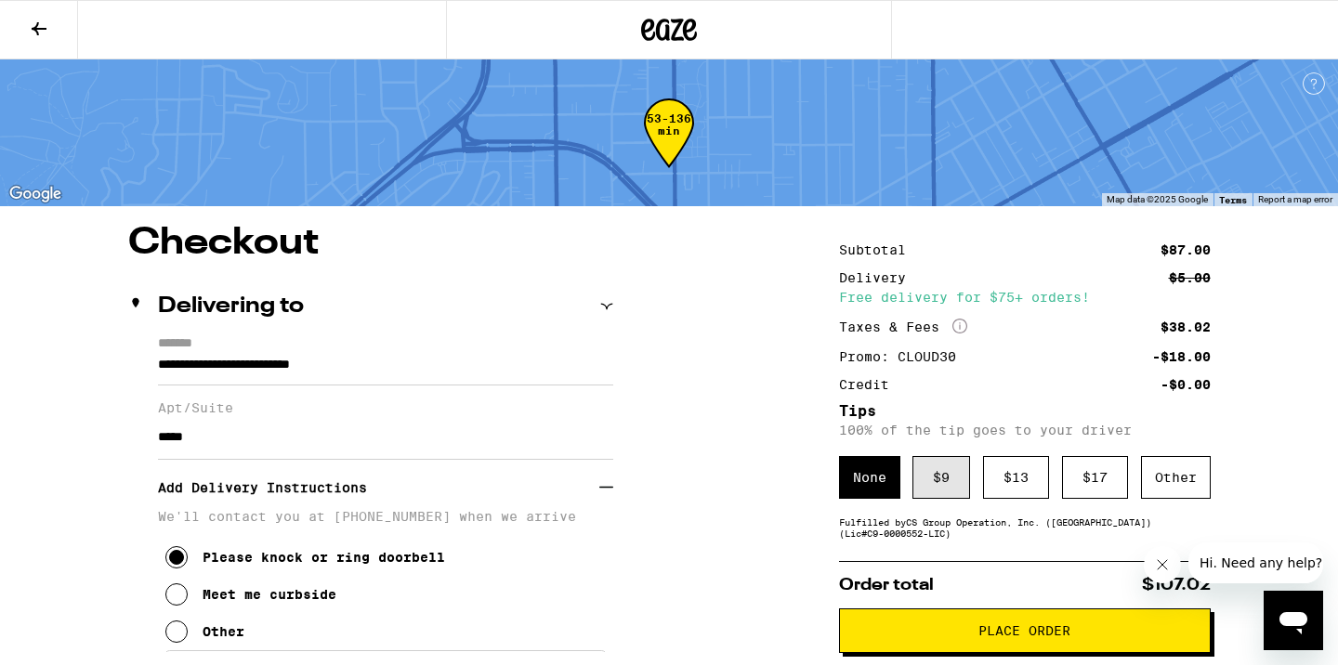
scroll to position [254, 0]
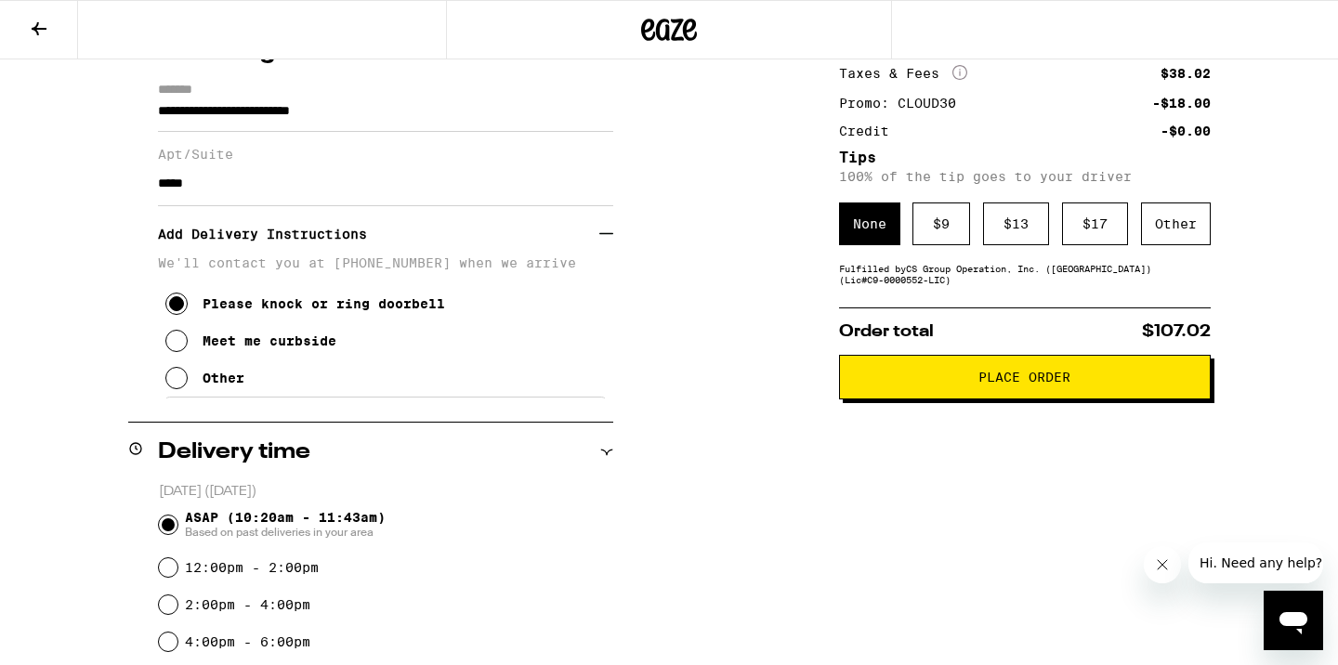
click at [1051, 384] on span "Place Order" at bounding box center [1024, 377] width 92 height 13
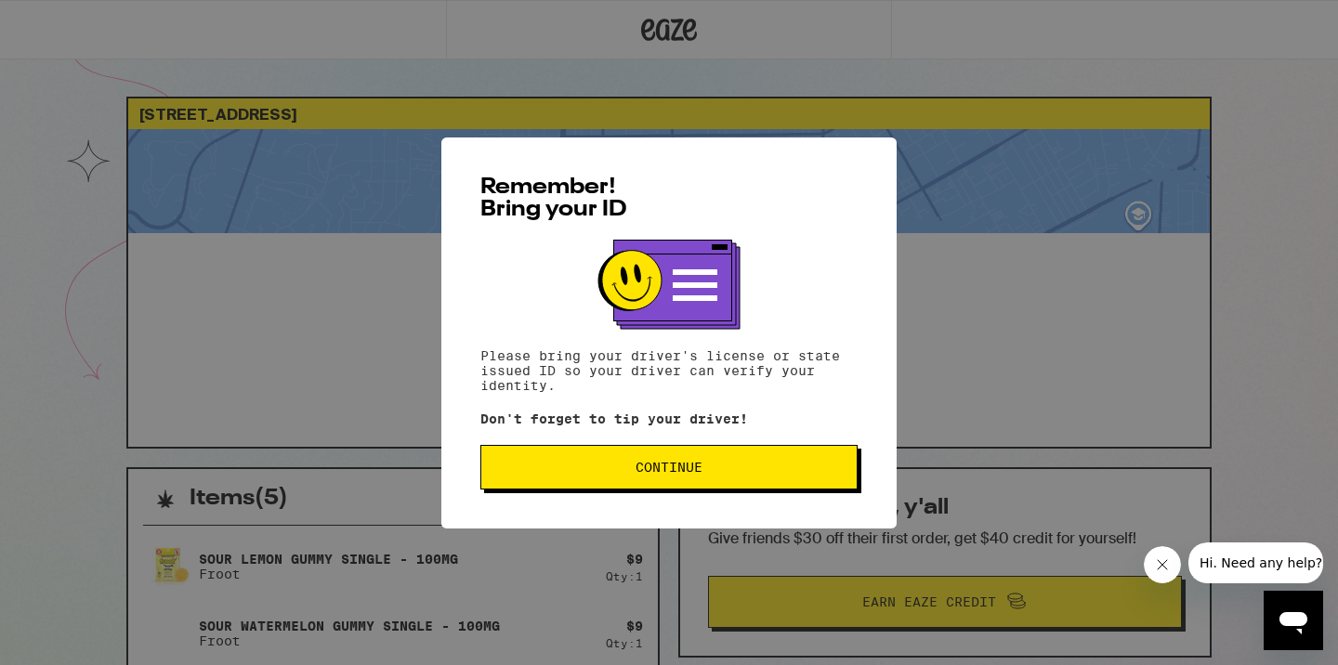
click at [595, 454] on button "Continue" at bounding box center [668, 467] width 377 height 45
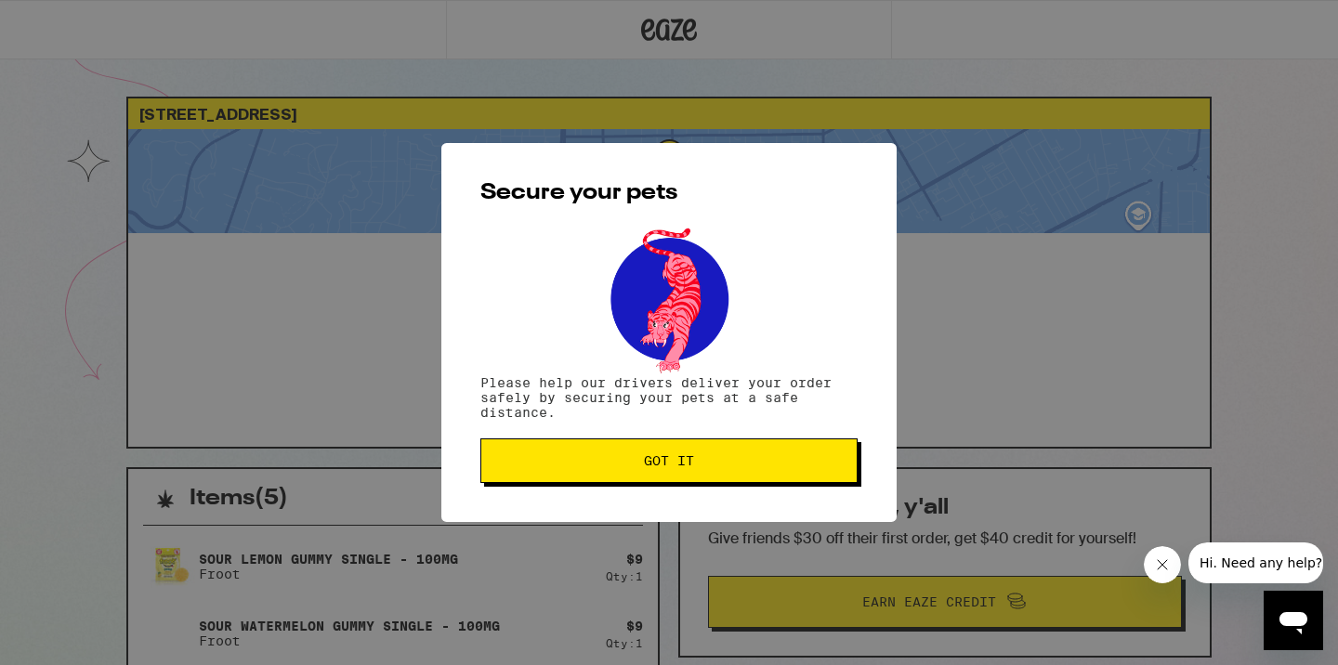
click at [595, 454] on button "Got it" at bounding box center [668, 460] width 377 height 45
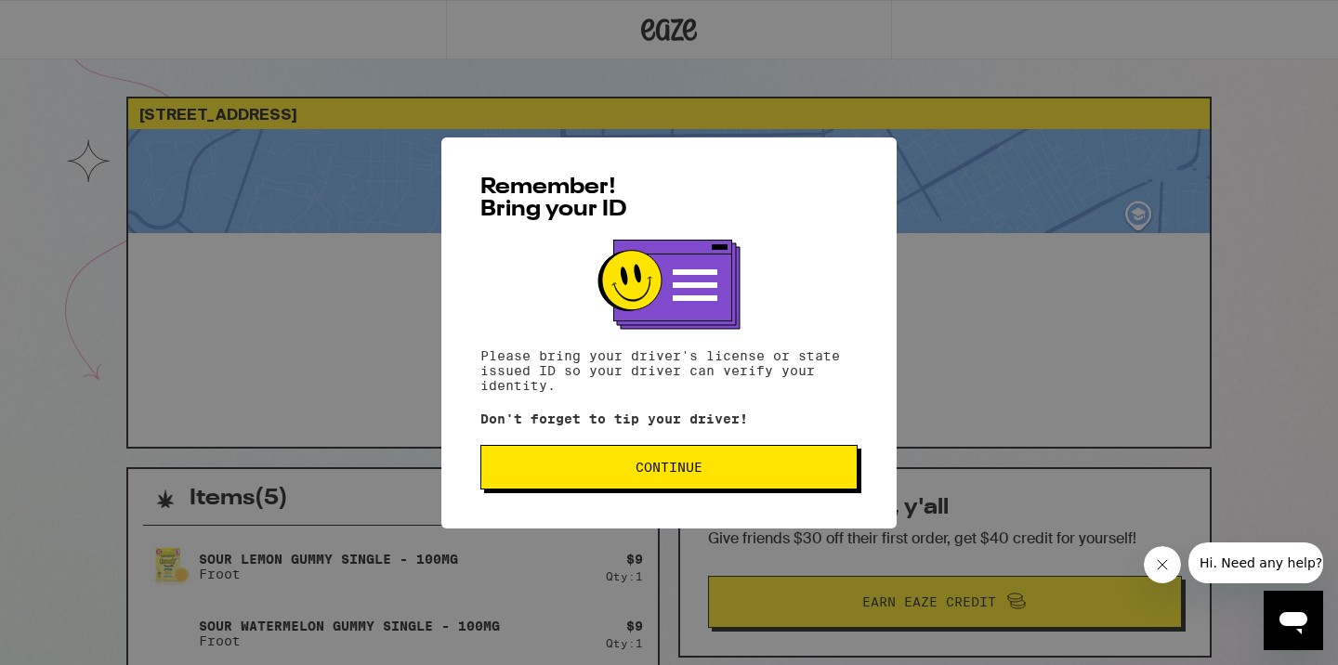
click at [626, 474] on span "Continue" at bounding box center [669, 467] width 346 height 13
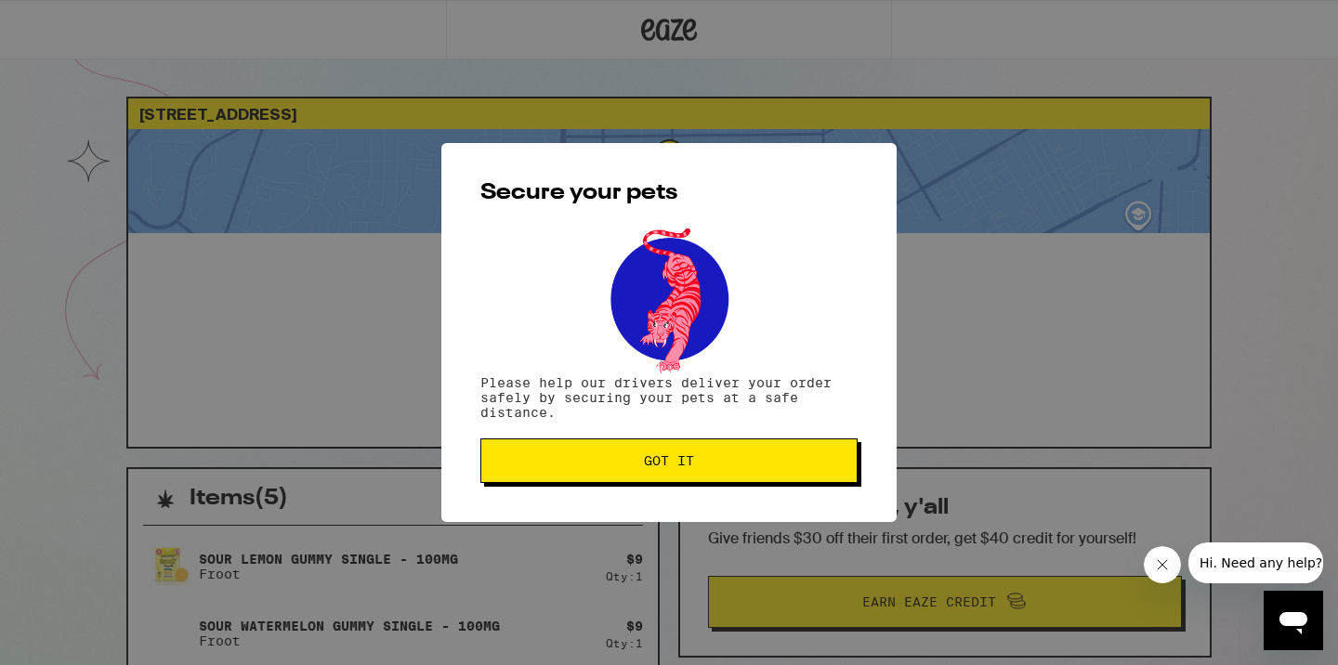
click at [626, 474] on button "Got it" at bounding box center [668, 460] width 377 height 45
